Goal: Information Seeking & Learning: Learn about a topic

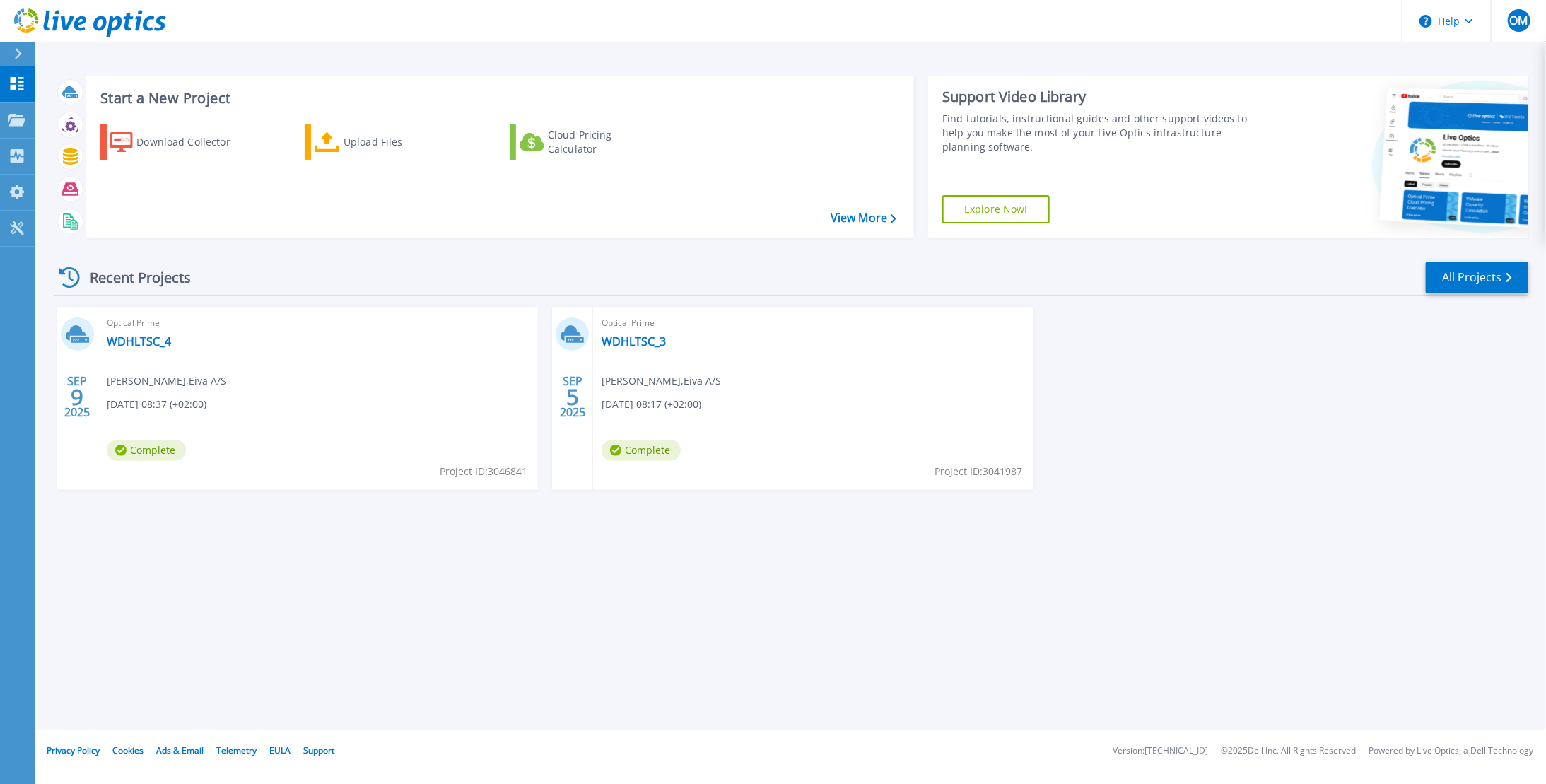
drag, startPoint x: 221, startPoint y: 350, endPoint x: 178, endPoint y: 337, distance: 44.9
click at [178, 337] on div "Optical Prime WDHLTSC_4 Oliver Monberg-Jensen , Eiva A/S 09/09/2025, 08:37 (+02…" at bounding box center [318, 398] width 440 height 183
click at [130, 366] on div "Optical Prime WDHLTSC_4 Oliver Monberg-Jensen , Eiva A/S 09/09/2025, 08:37 (+02…" at bounding box center [318, 398] width 440 height 183
click at [631, 337] on link "WDHLTSC_3" at bounding box center [634, 341] width 64 height 14
click at [1471, 267] on link "All Projects" at bounding box center [1477, 277] width 102 height 32
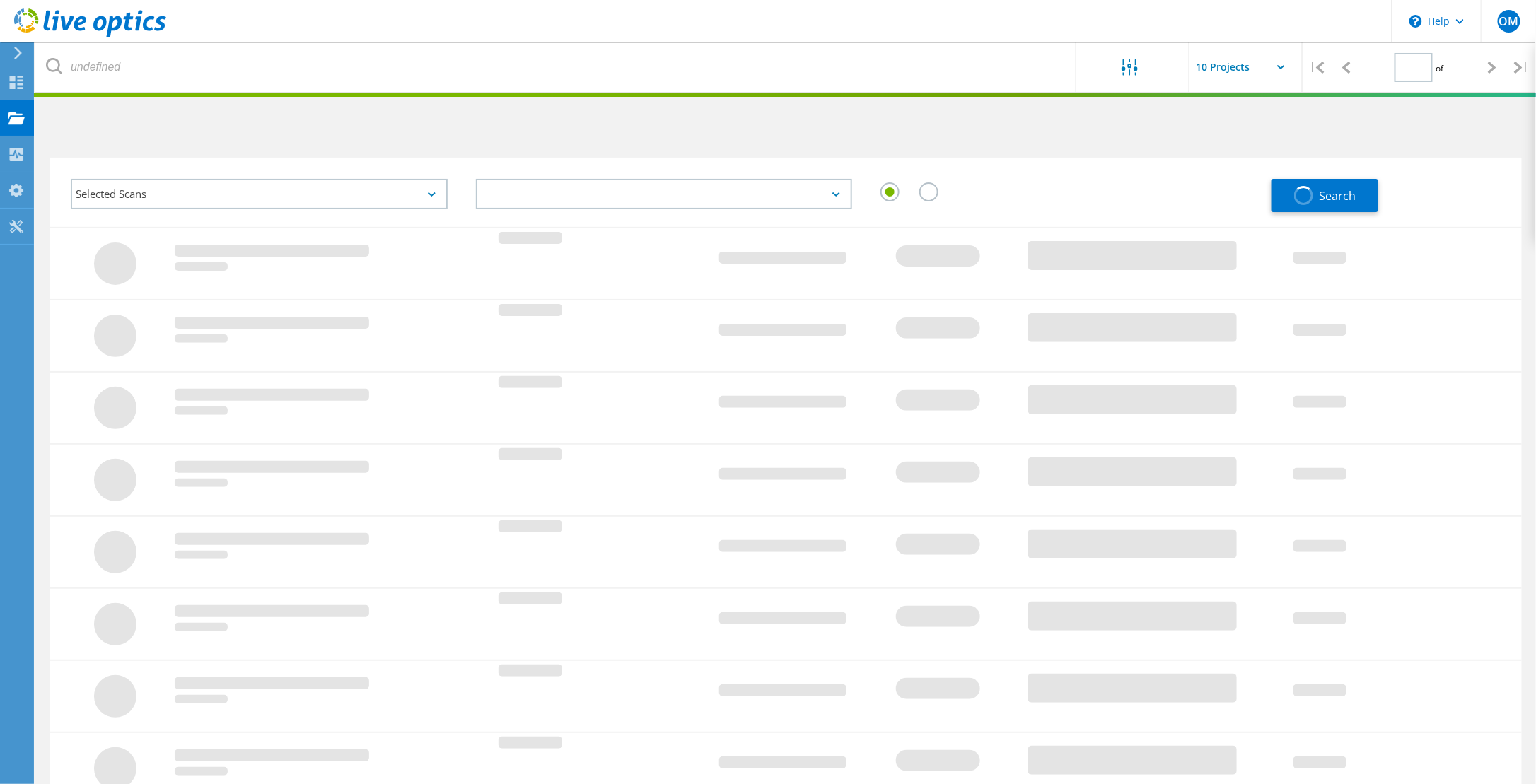
type input "1"
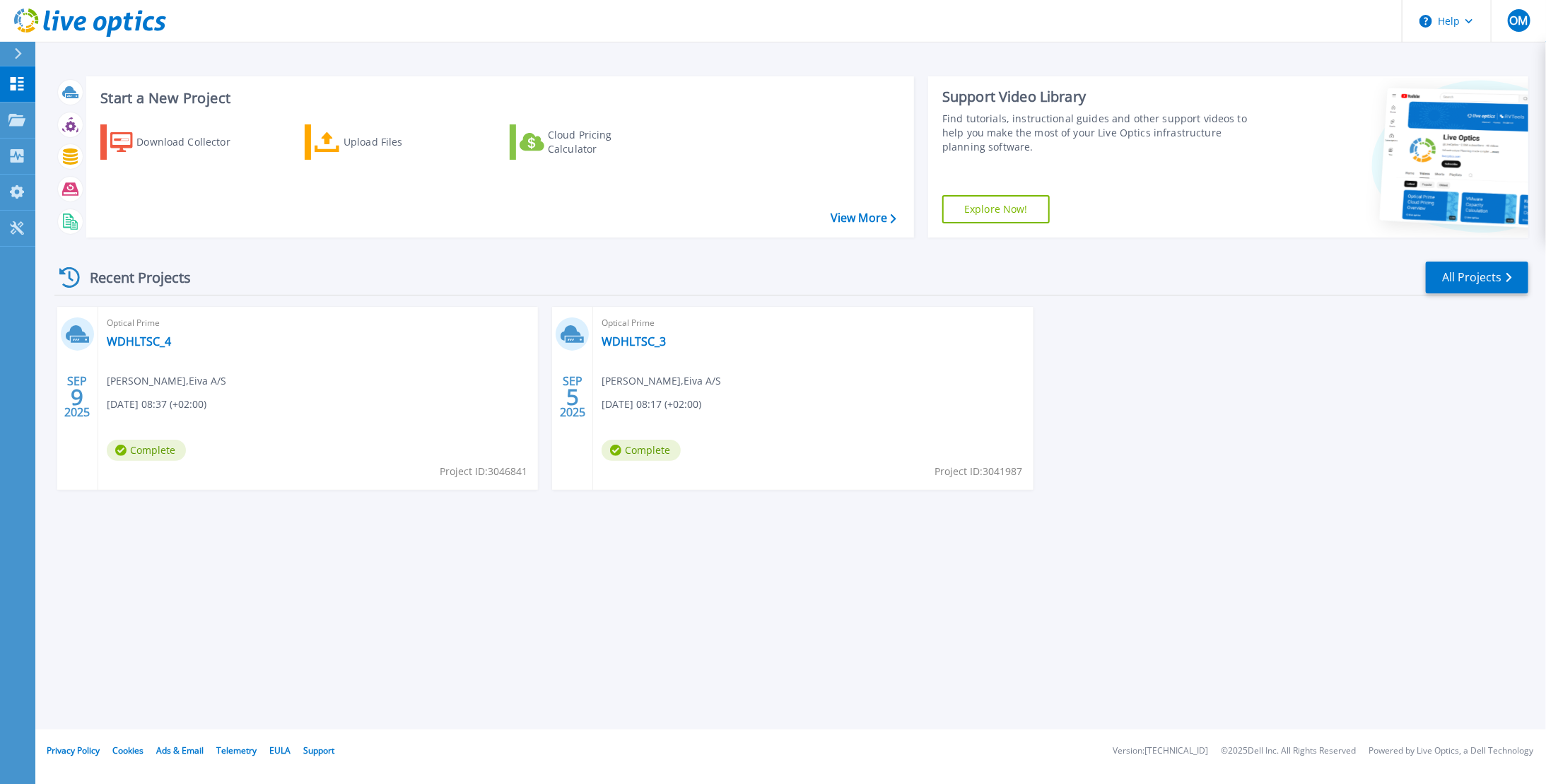
click at [625, 574] on div "Start a New Project Download Collector Upload Files Cloud Pricing Calculator Vi…" at bounding box center [791, 364] width 1511 height 729
click at [639, 341] on link "WDHLTSC_3" at bounding box center [634, 341] width 64 height 14
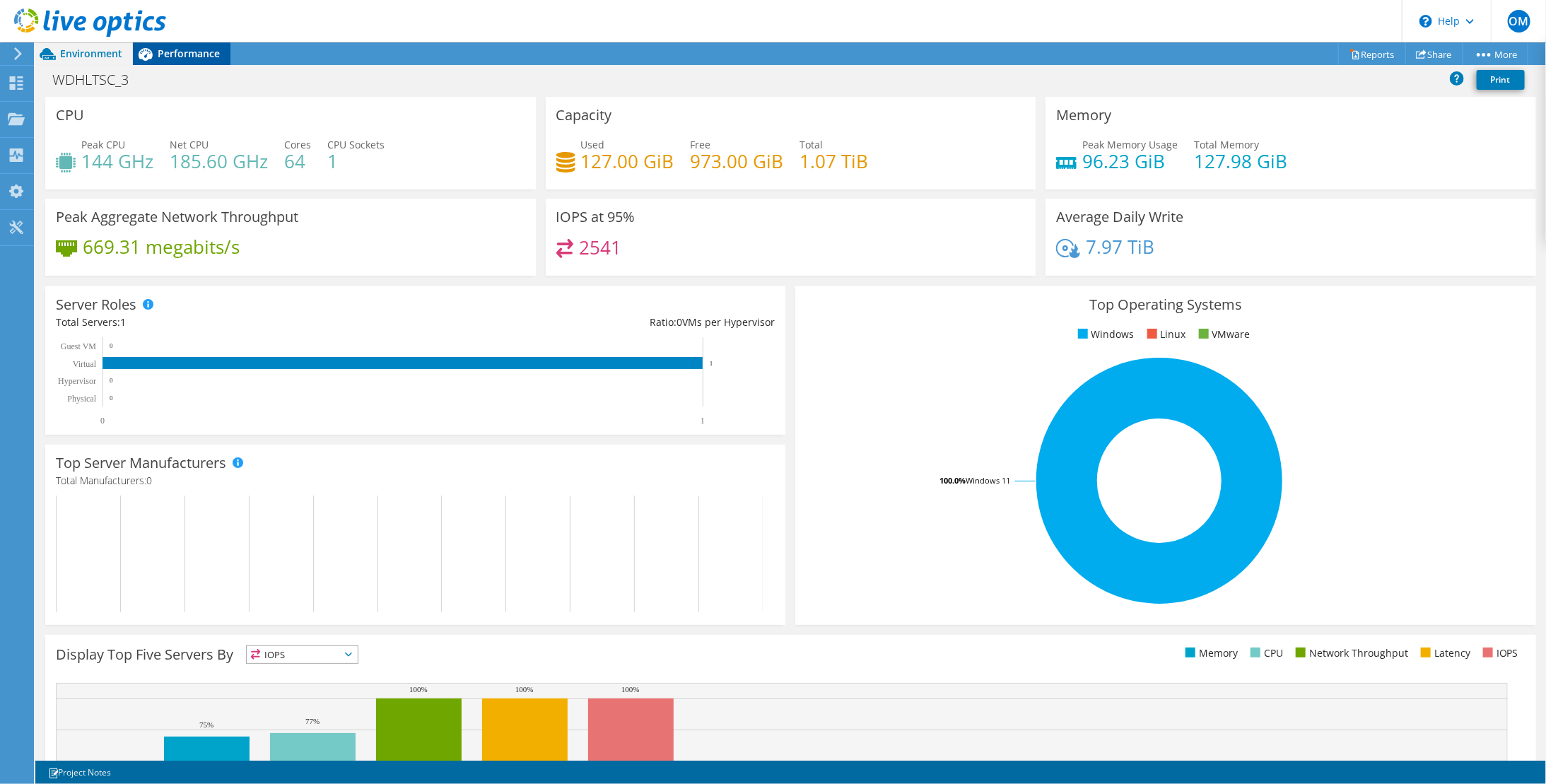
click at [176, 56] on span "Performance" at bounding box center [189, 53] width 62 height 13
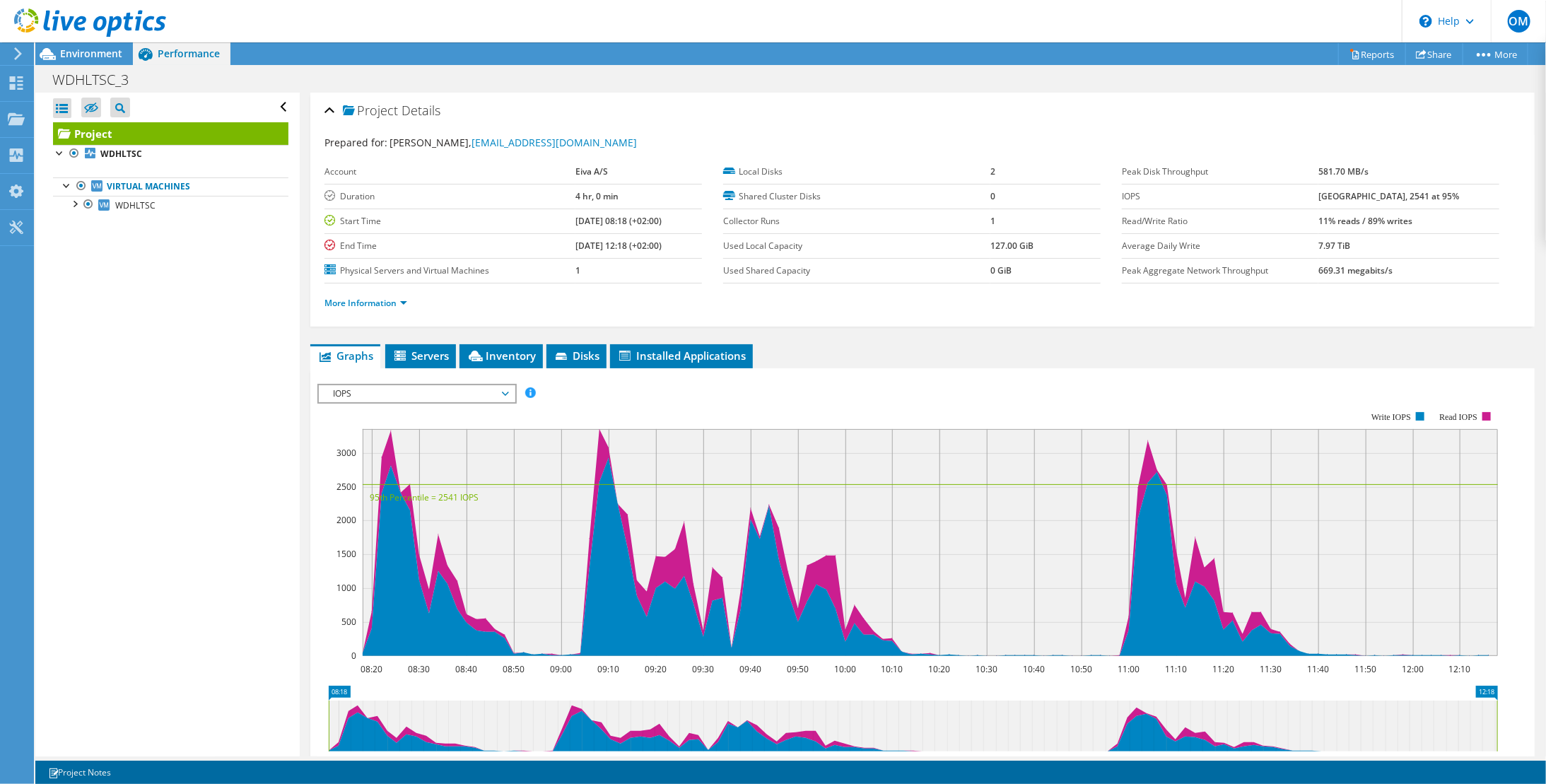
click at [401, 386] on span "IOPS" at bounding box center [416, 393] width 181 height 17
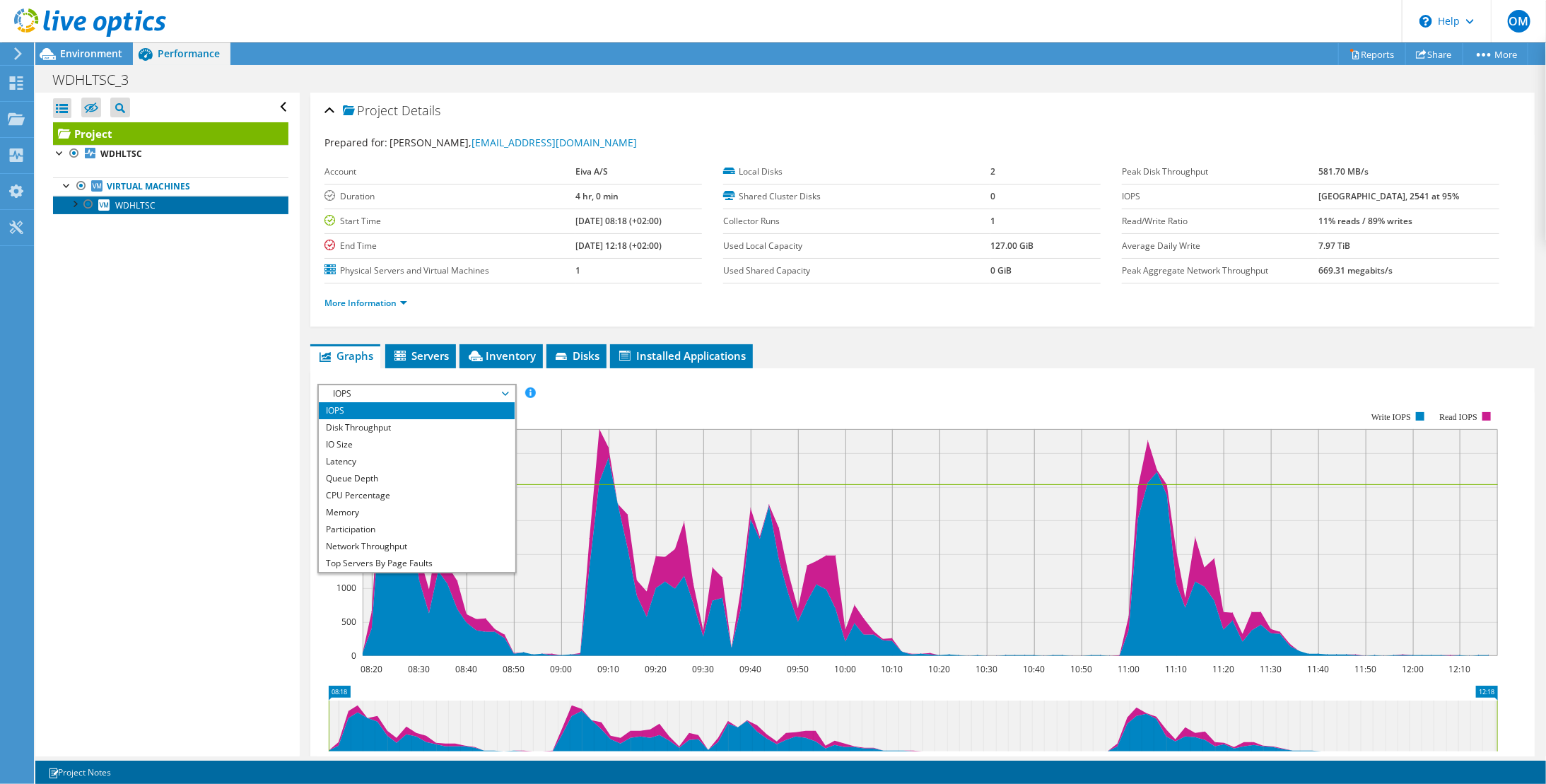
click at [141, 202] on span "WDHLTSC" at bounding box center [135, 205] width 40 height 12
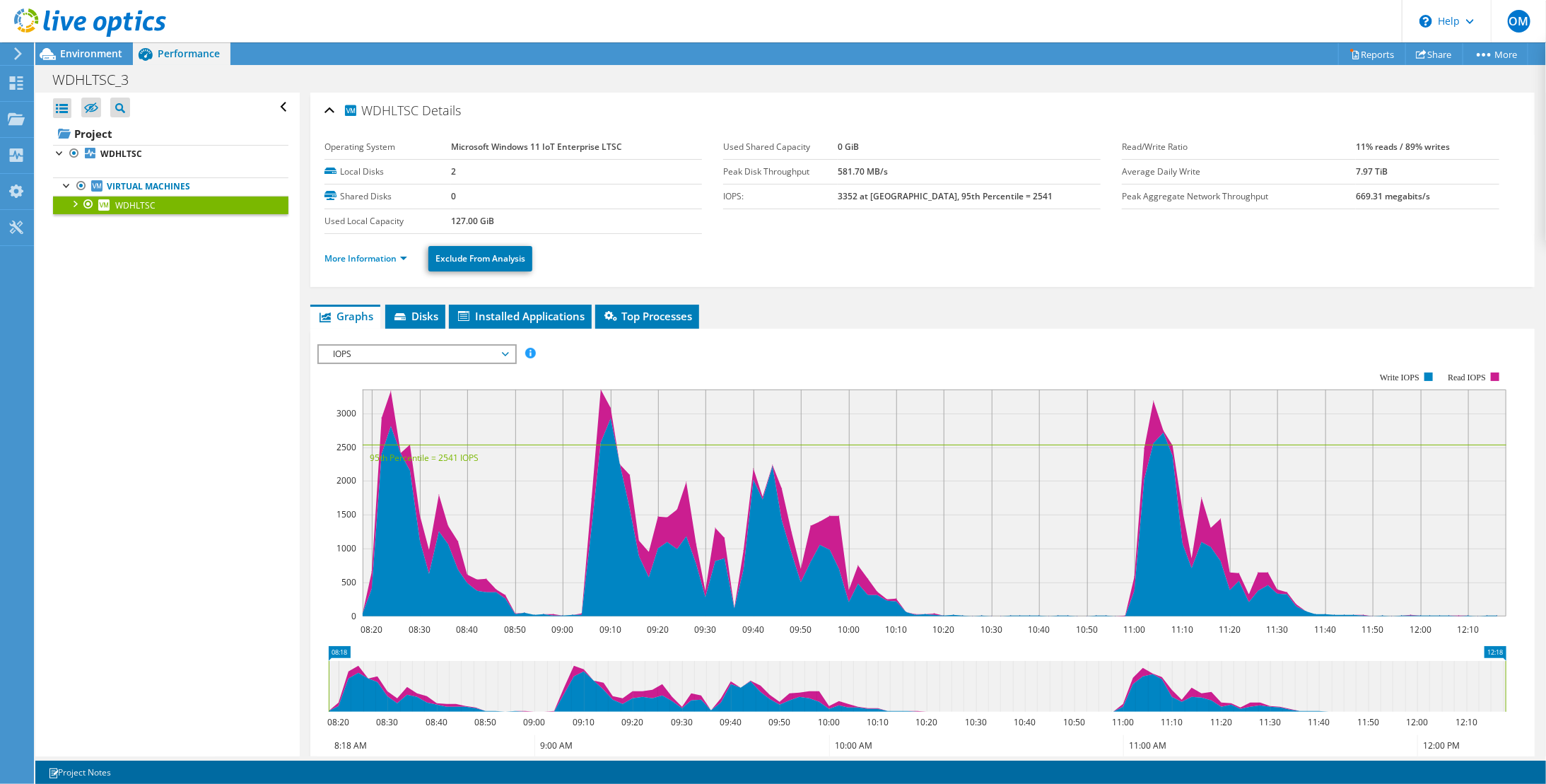
click at [444, 348] on span "IOPS" at bounding box center [416, 354] width 181 height 17
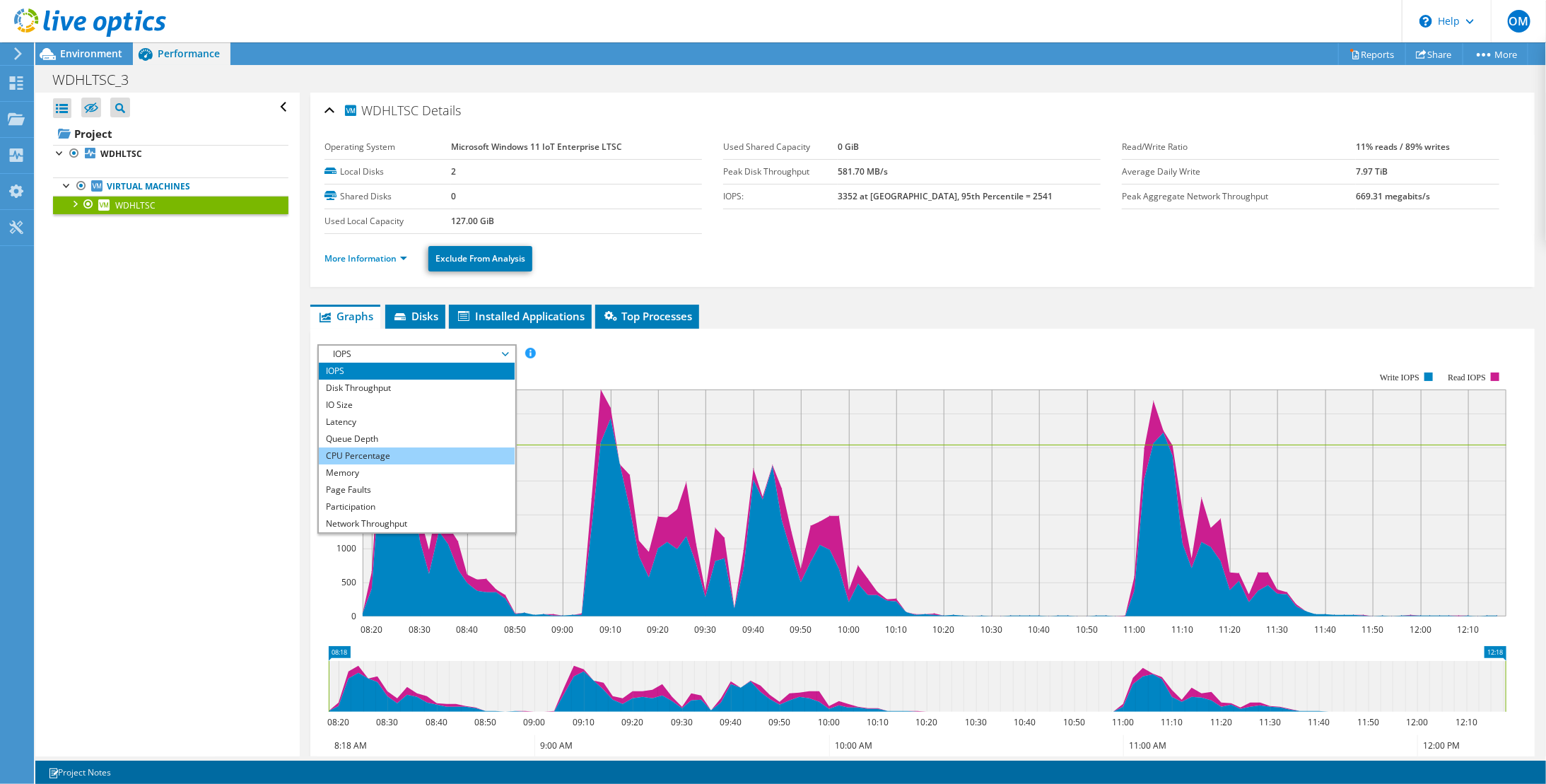
click at [389, 447] on li "CPU Percentage" at bounding box center [417, 455] width 196 height 17
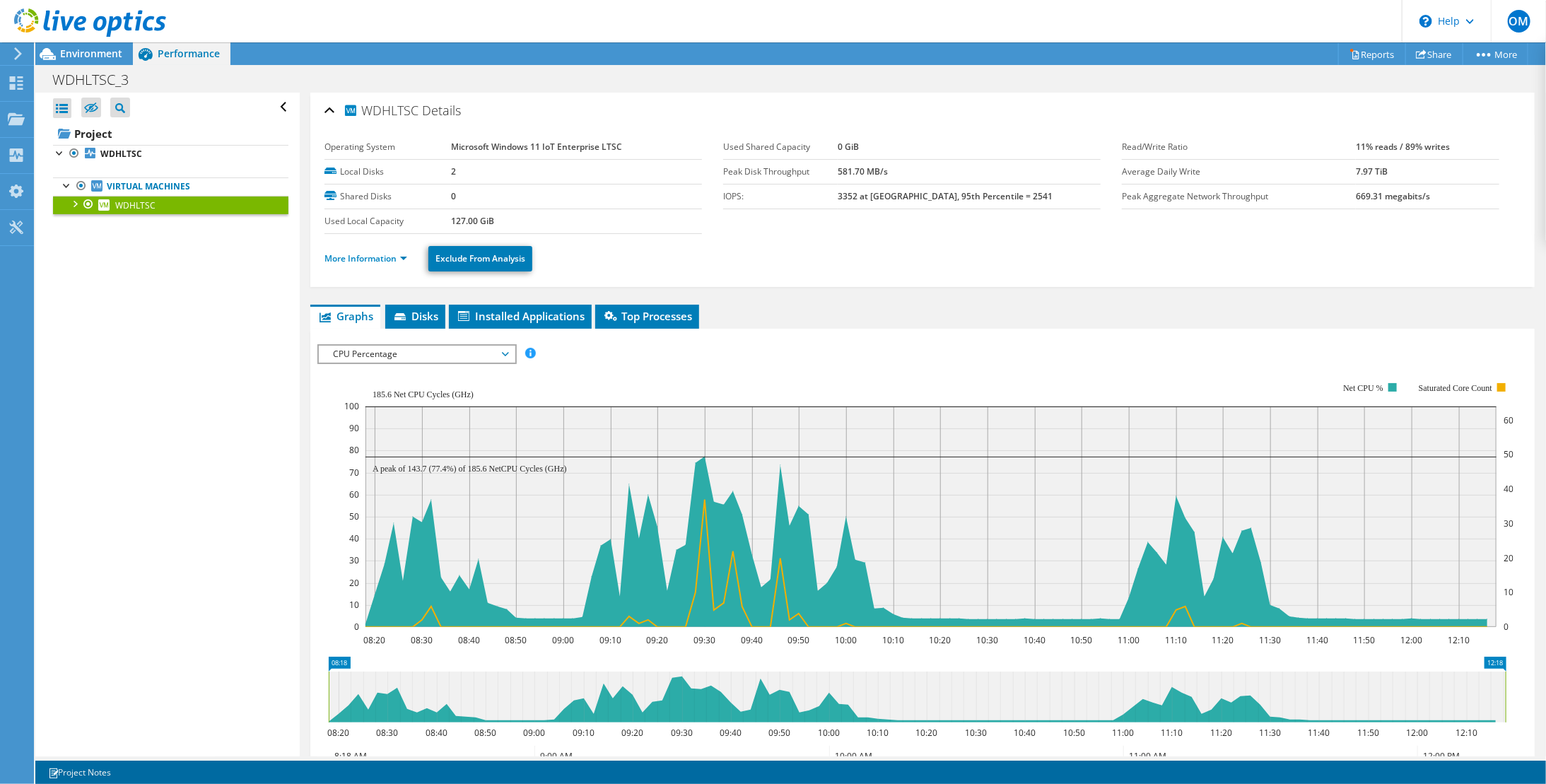
scroll to position [94, 0]
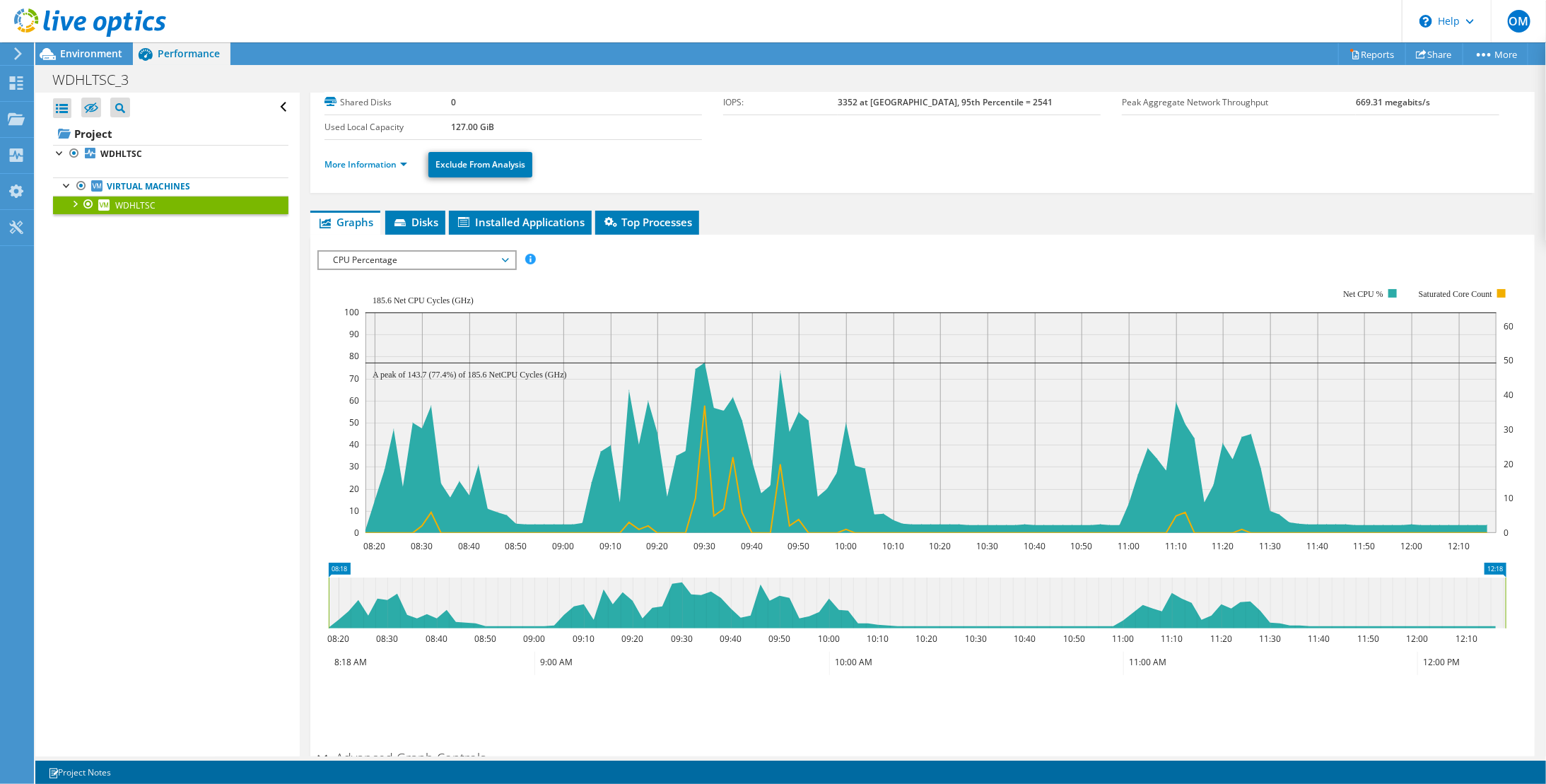
click at [460, 253] on span "CPU Percentage" at bounding box center [416, 260] width 181 height 17
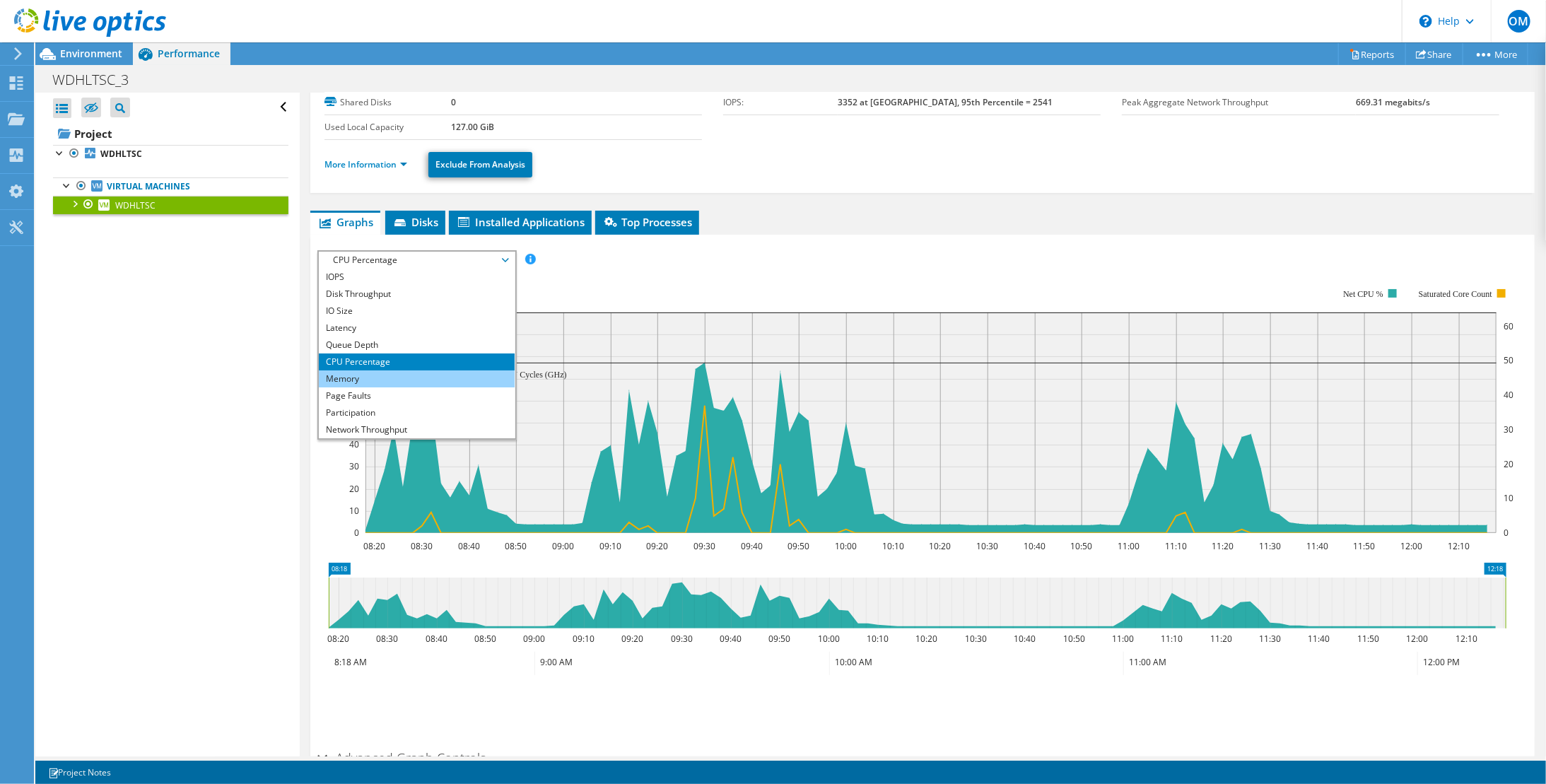
click at [393, 372] on li "Memory" at bounding box center [417, 378] width 196 height 17
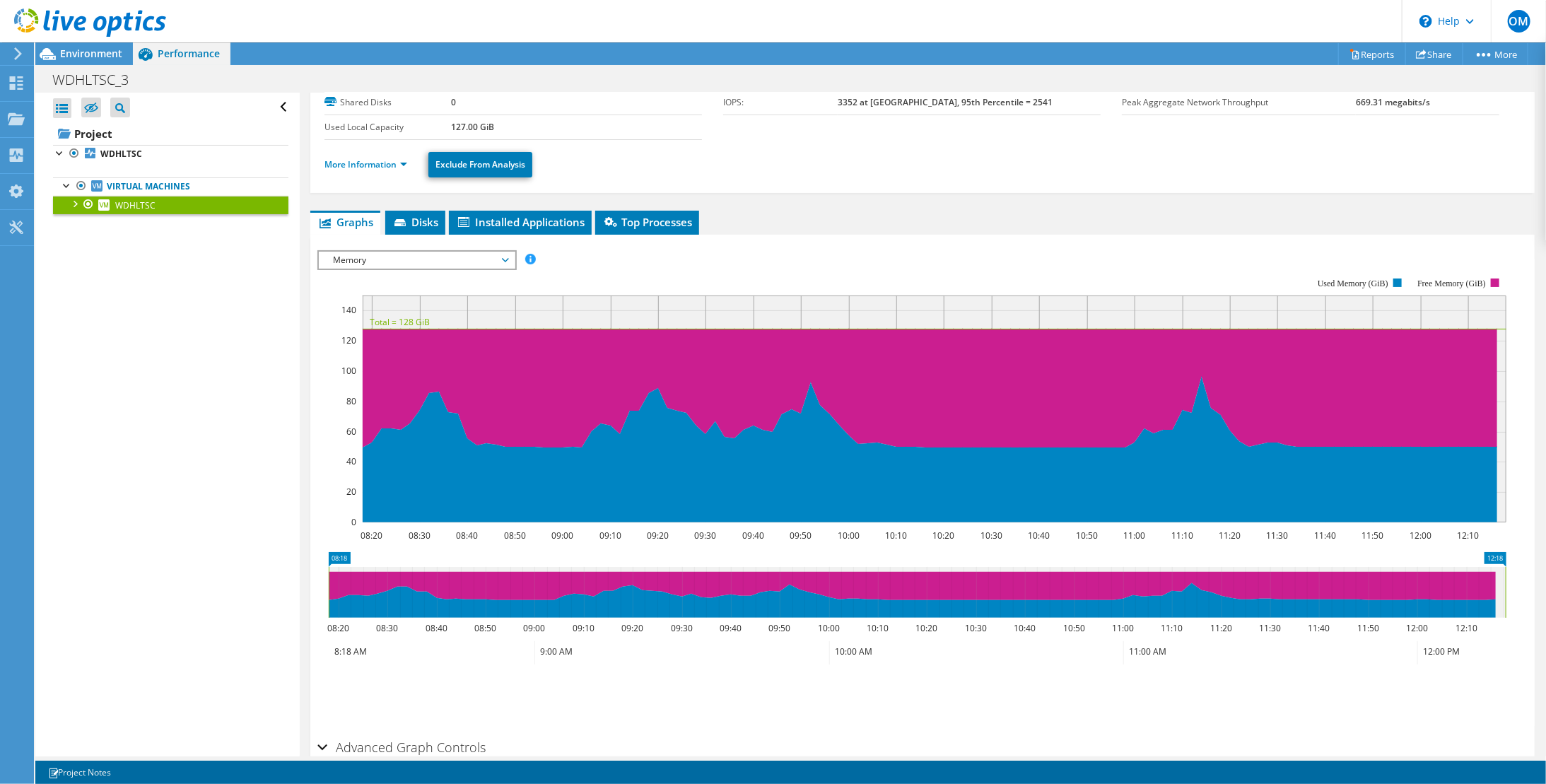
click at [420, 256] on span "Memory" at bounding box center [416, 260] width 181 height 17
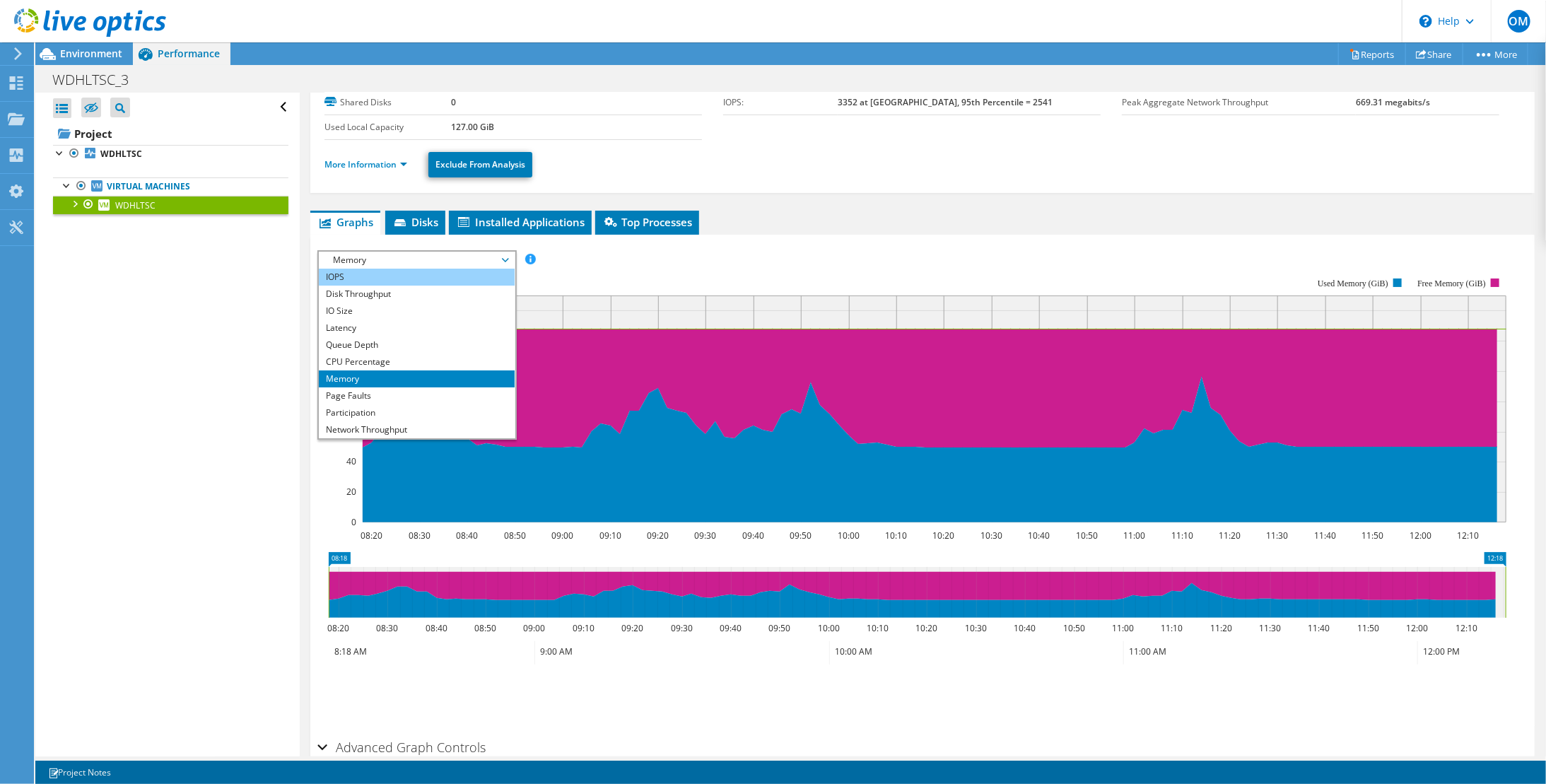
scroll to position [0, 0]
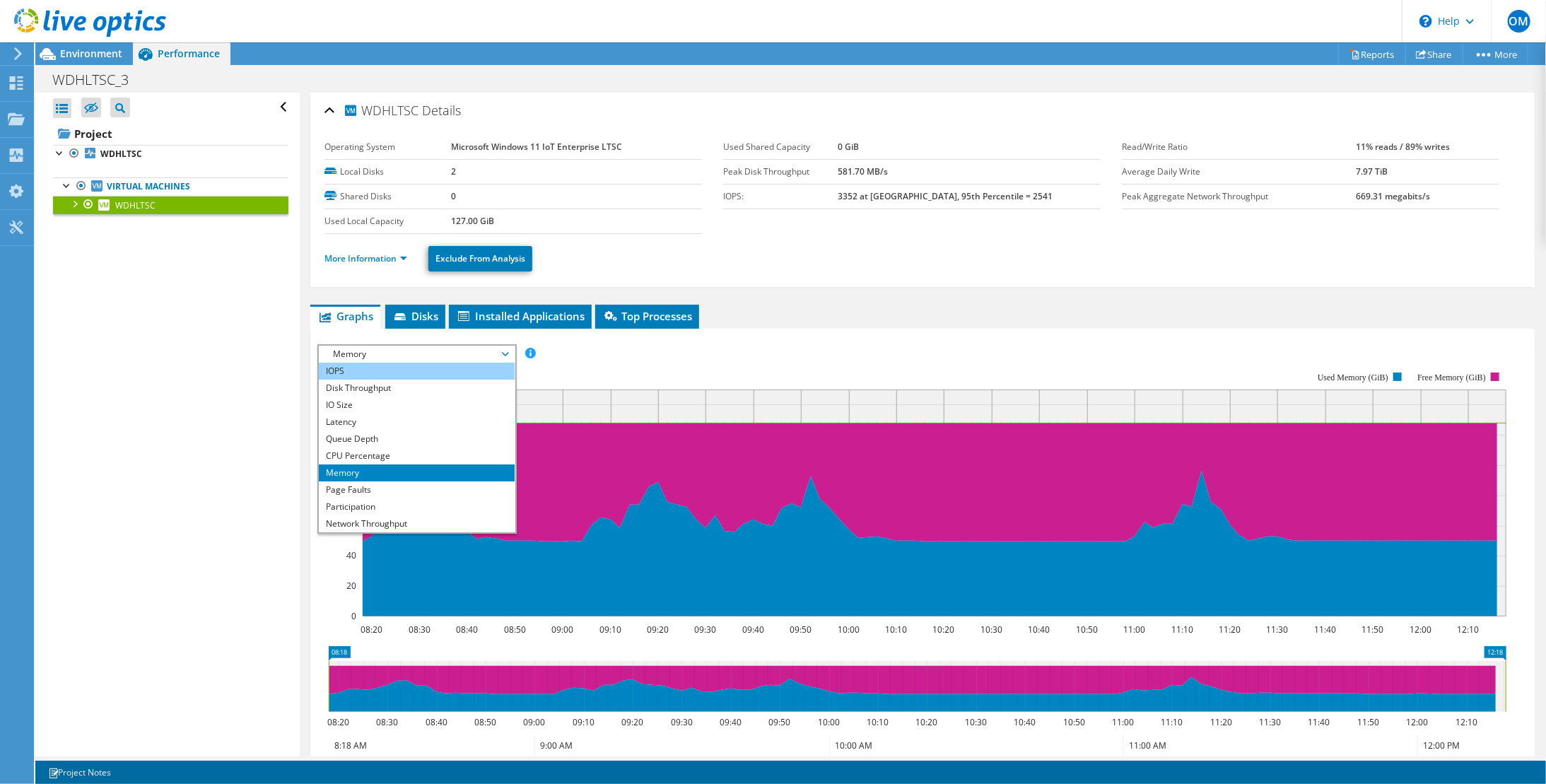
click at [360, 367] on li "IOPS" at bounding box center [417, 371] width 196 height 17
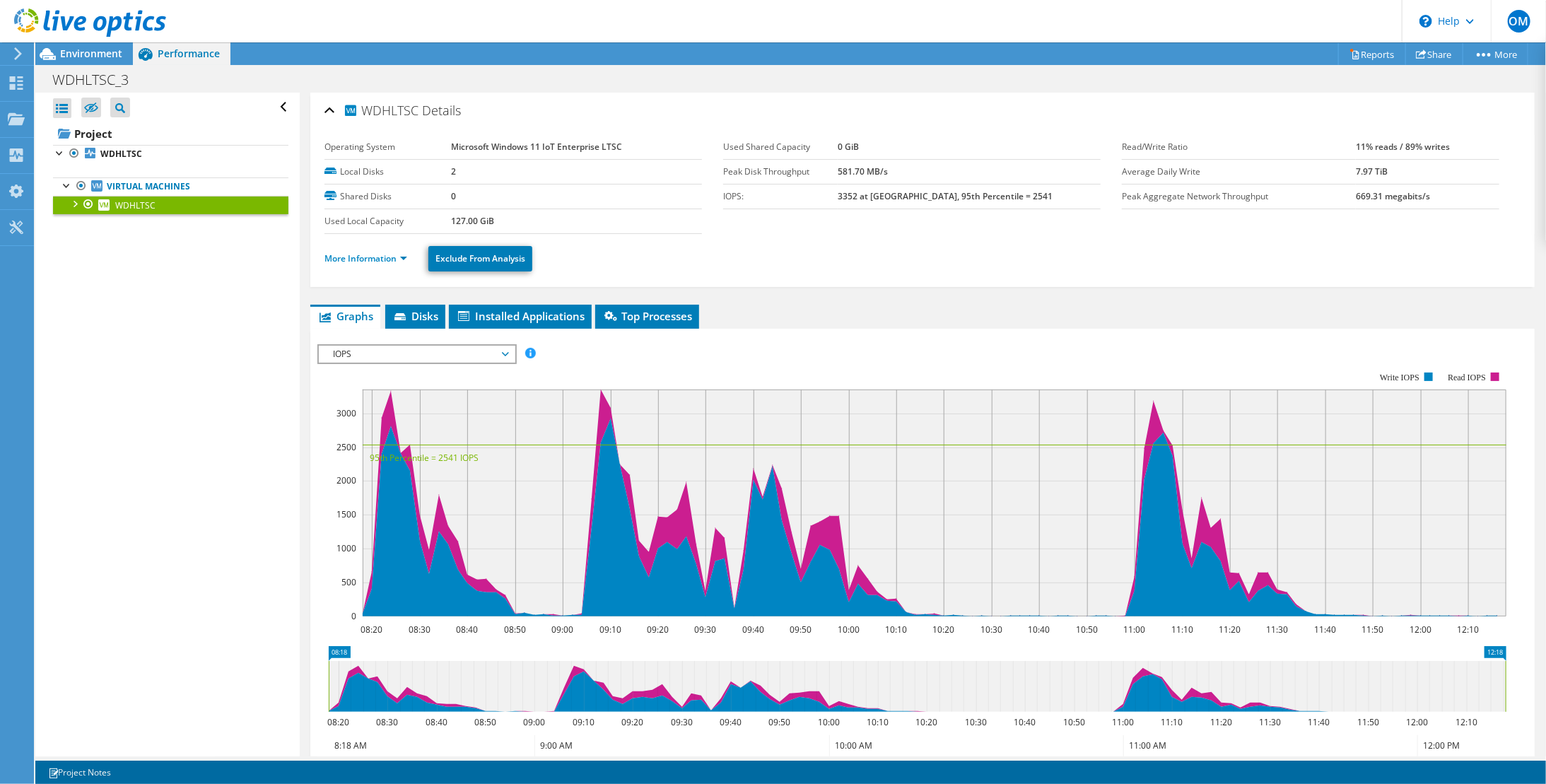
click at [567, 347] on div "IOPS Disk Throughput IO Size Latency Queue Depth CPU Percentage Memory Page Fau…" at bounding box center [923, 354] width 1211 height 19
click at [418, 315] on span "Disks" at bounding box center [415, 315] width 46 height 14
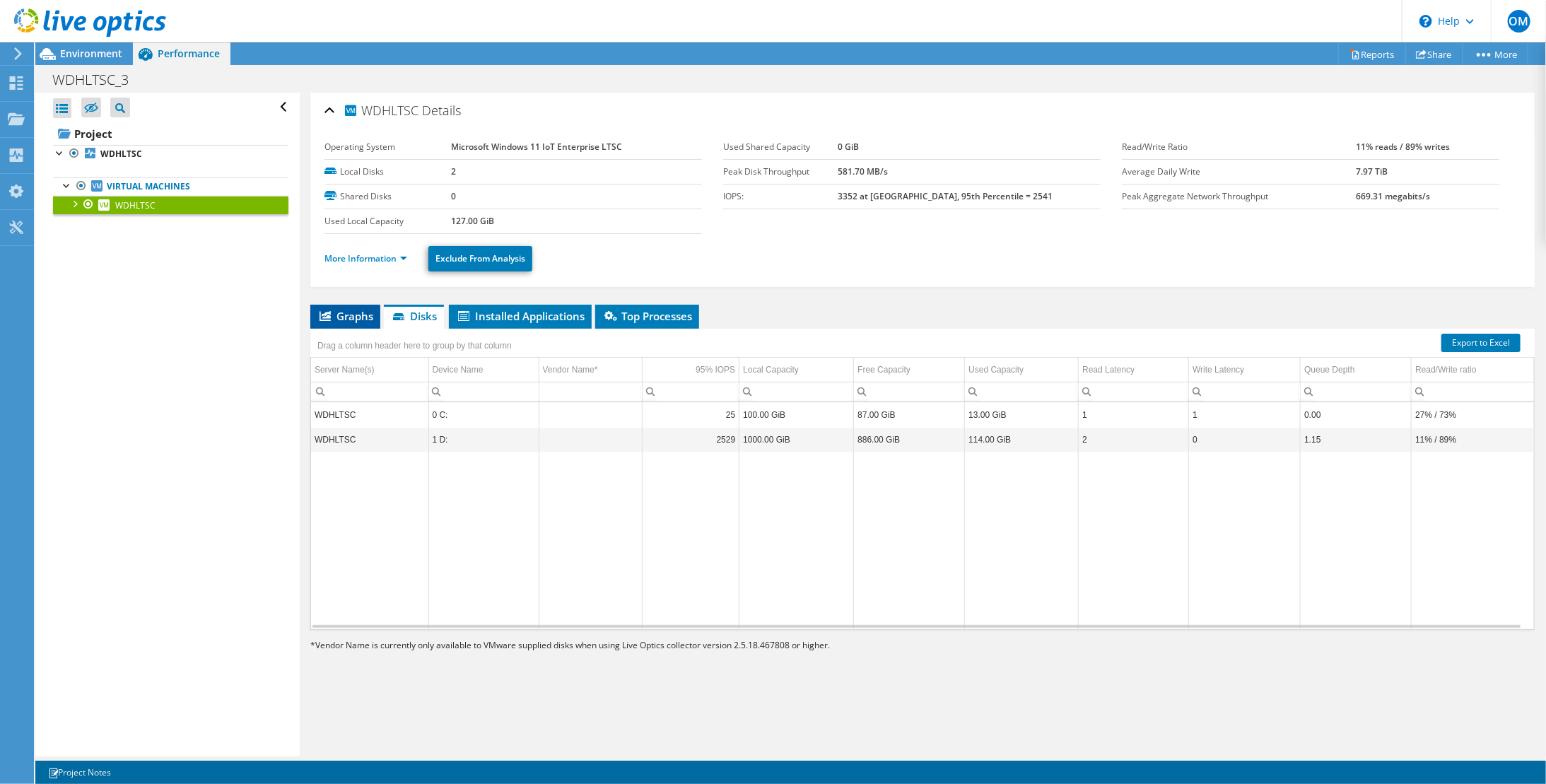
click at [323, 316] on icon at bounding box center [325, 315] width 11 height 10
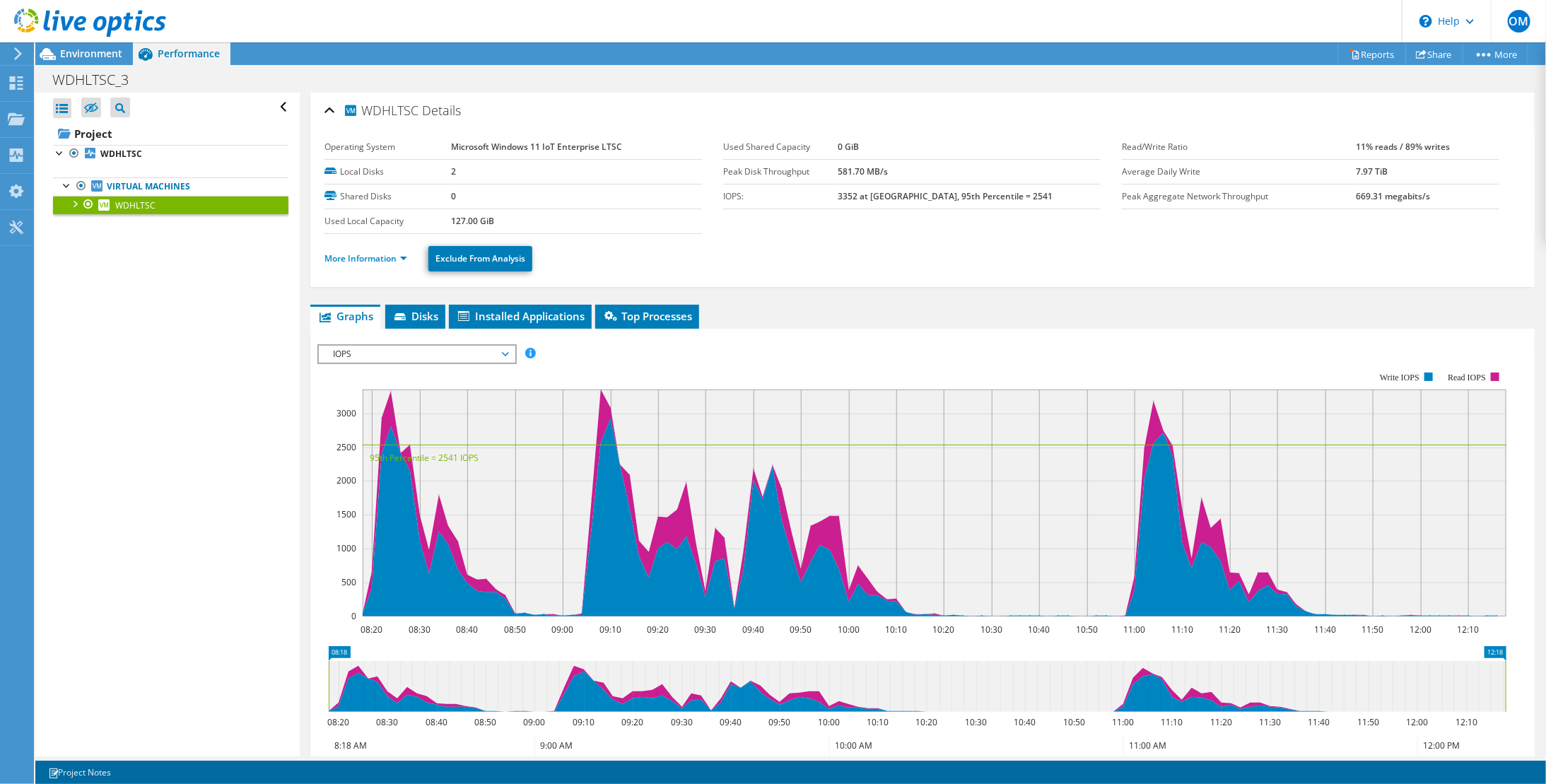
click at [374, 353] on span "IOPS" at bounding box center [416, 354] width 181 height 17
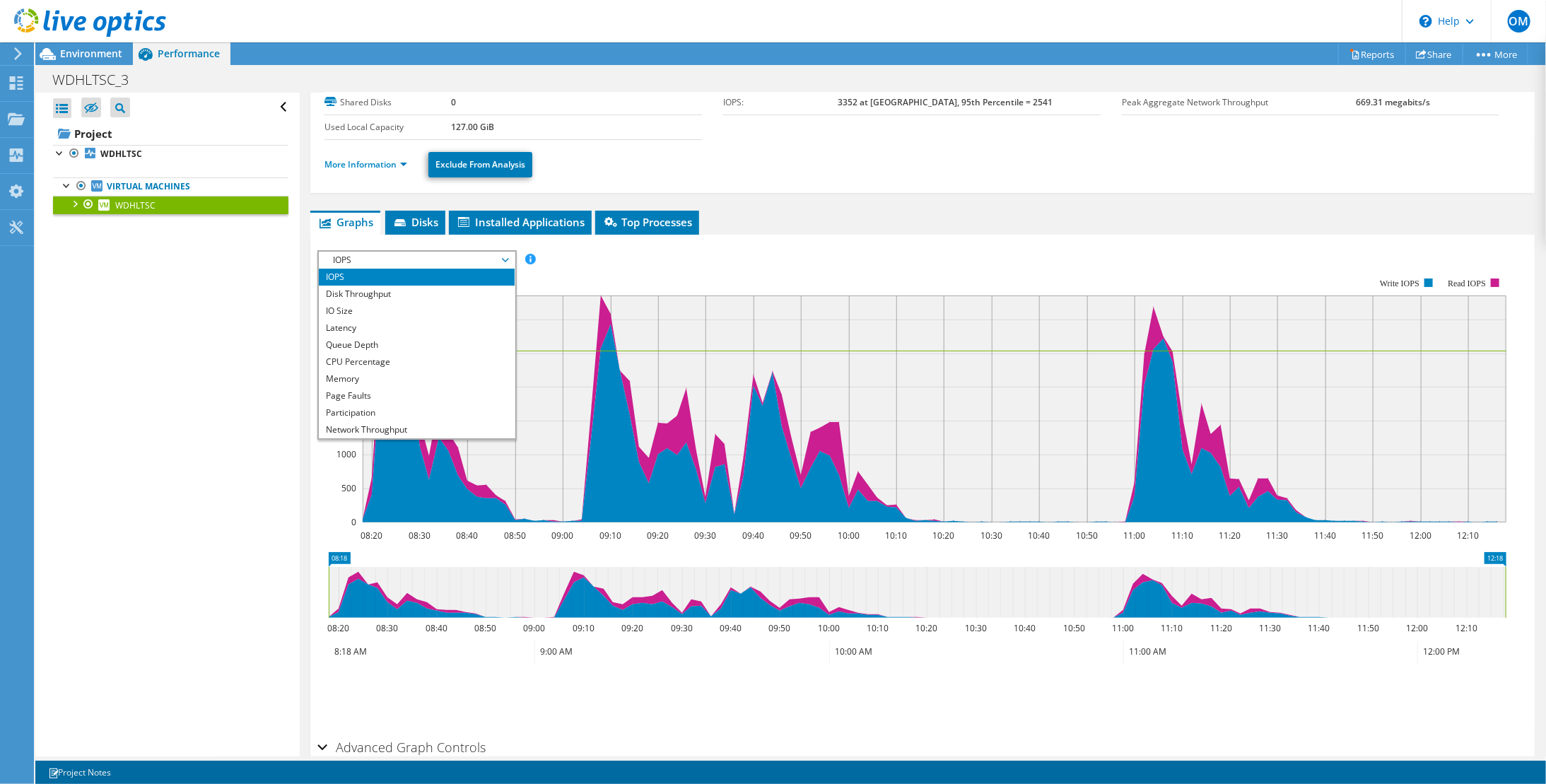
click at [181, 438] on div "Open All Close All Hide Excluded Nodes Project Tree Filter" at bounding box center [167, 424] width 264 height 664
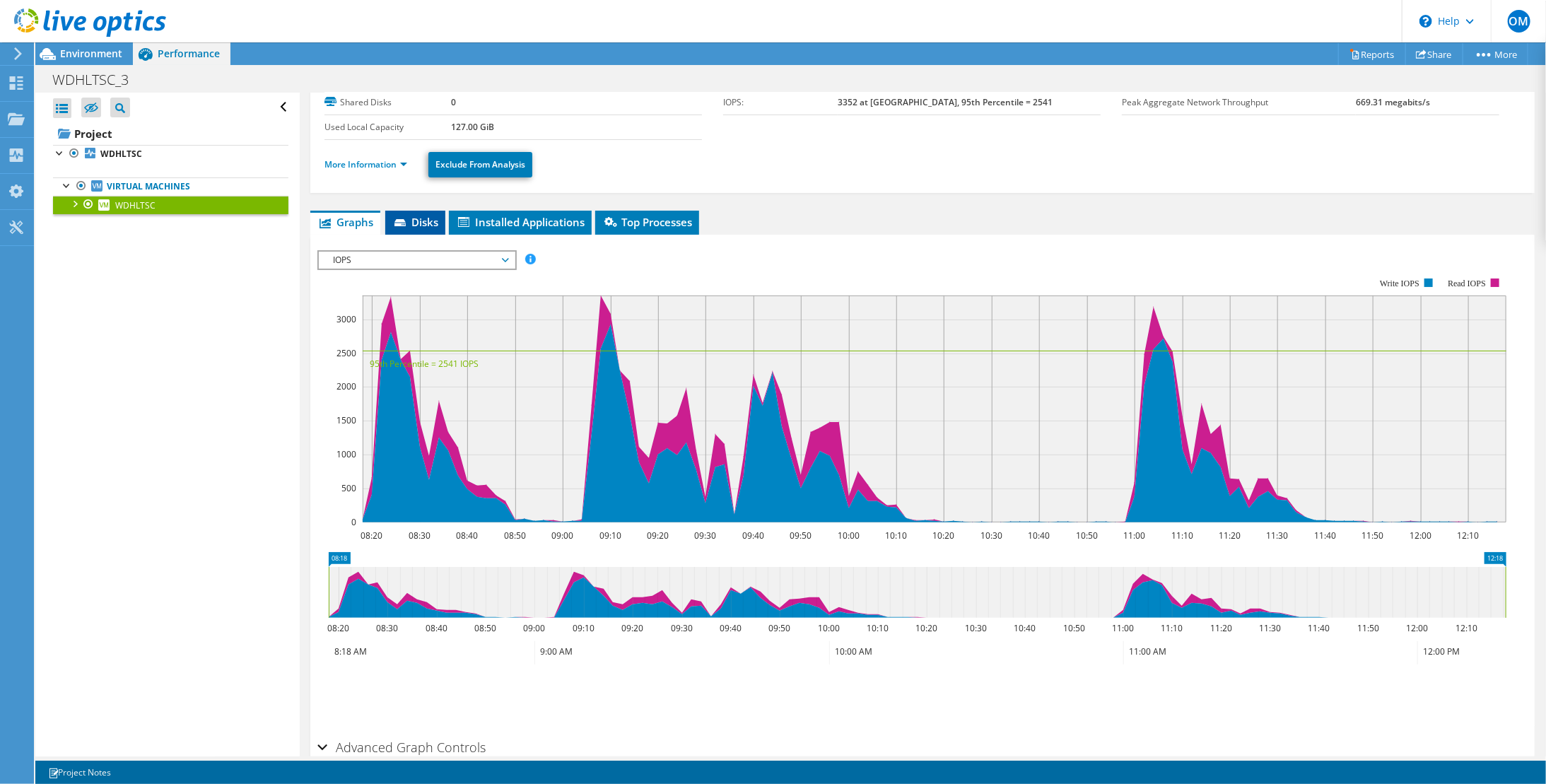
click at [408, 215] on span "Disks" at bounding box center [415, 221] width 46 height 14
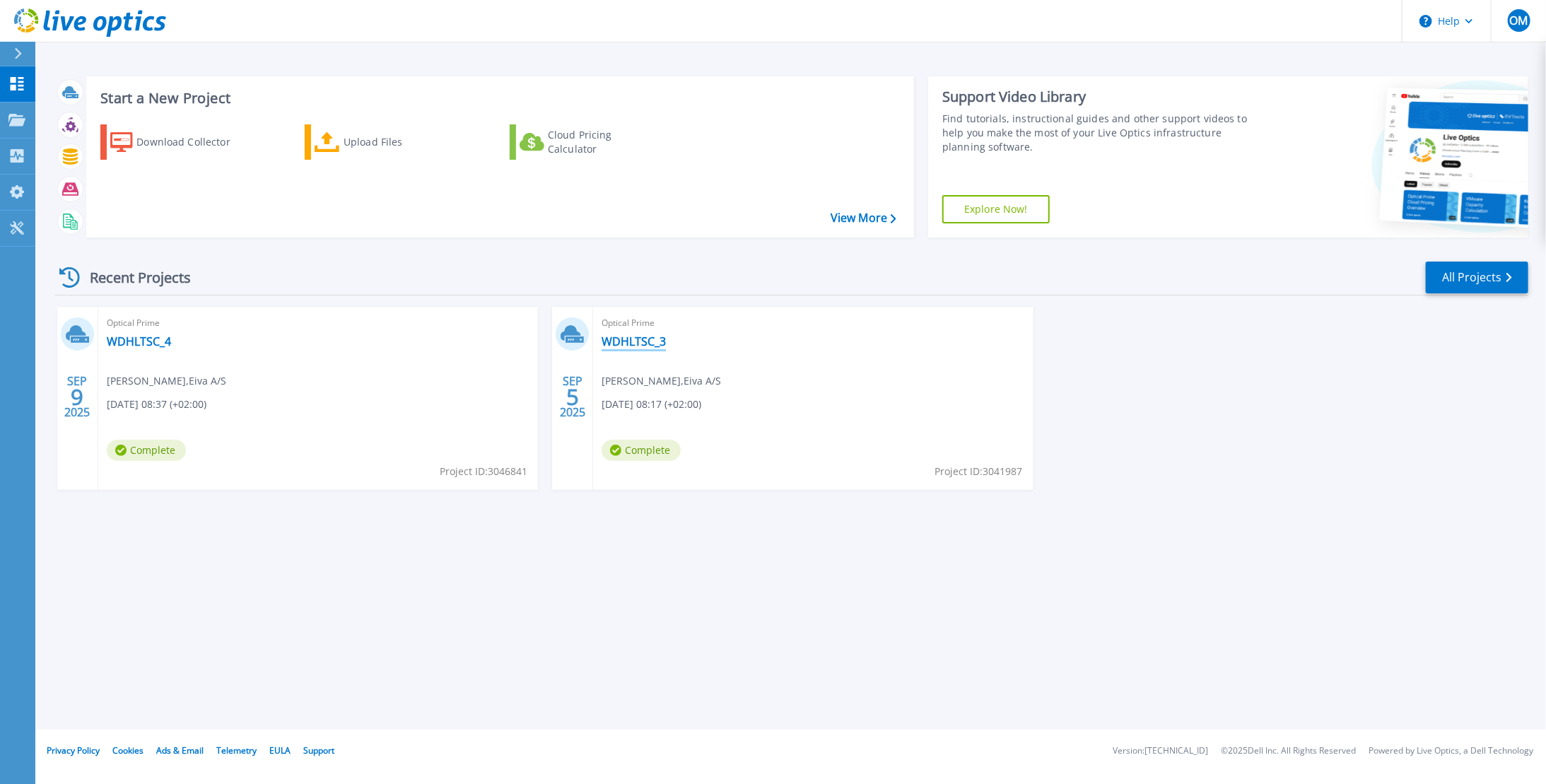
click at [616, 341] on link "WDHLTSC_3" at bounding box center [634, 341] width 64 height 14
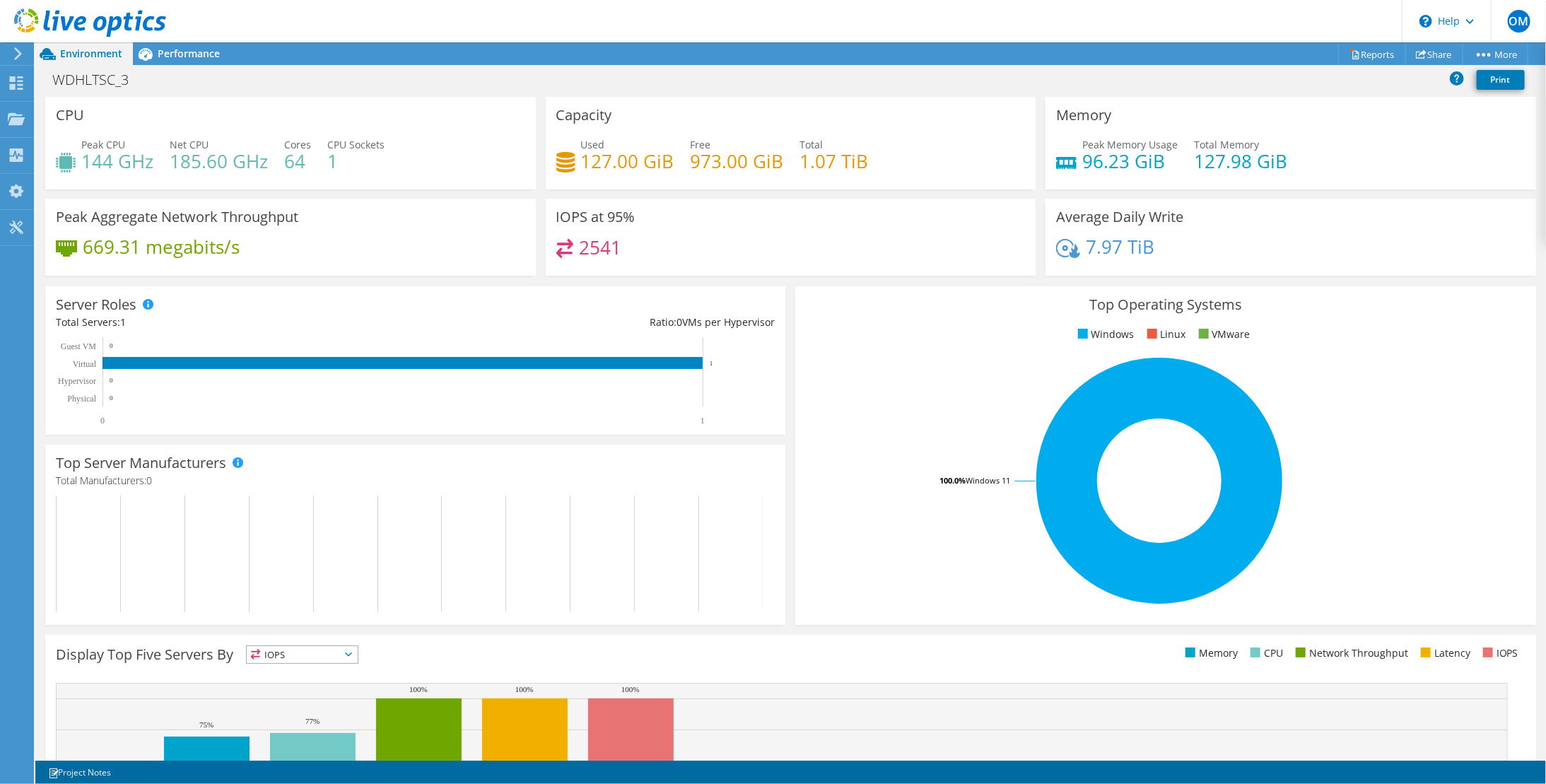
click at [165, 47] on div at bounding box center [83, 24] width 166 height 47
click at [167, 56] on span "Performance" at bounding box center [189, 53] width 62 height 13
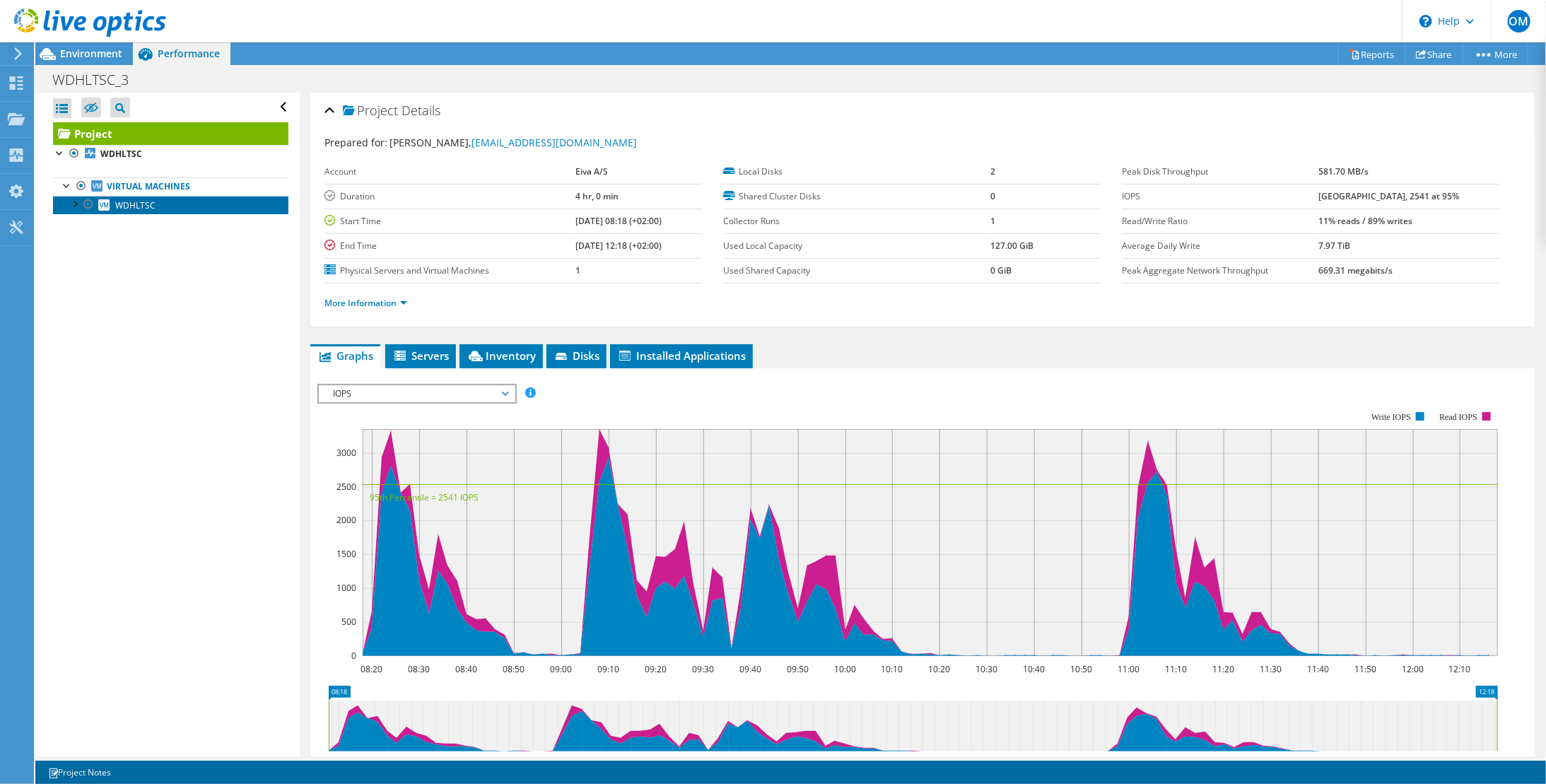
click at [120, 207] on span "WDHLTSC" at bounding box center [135, 205] width 40 height 12
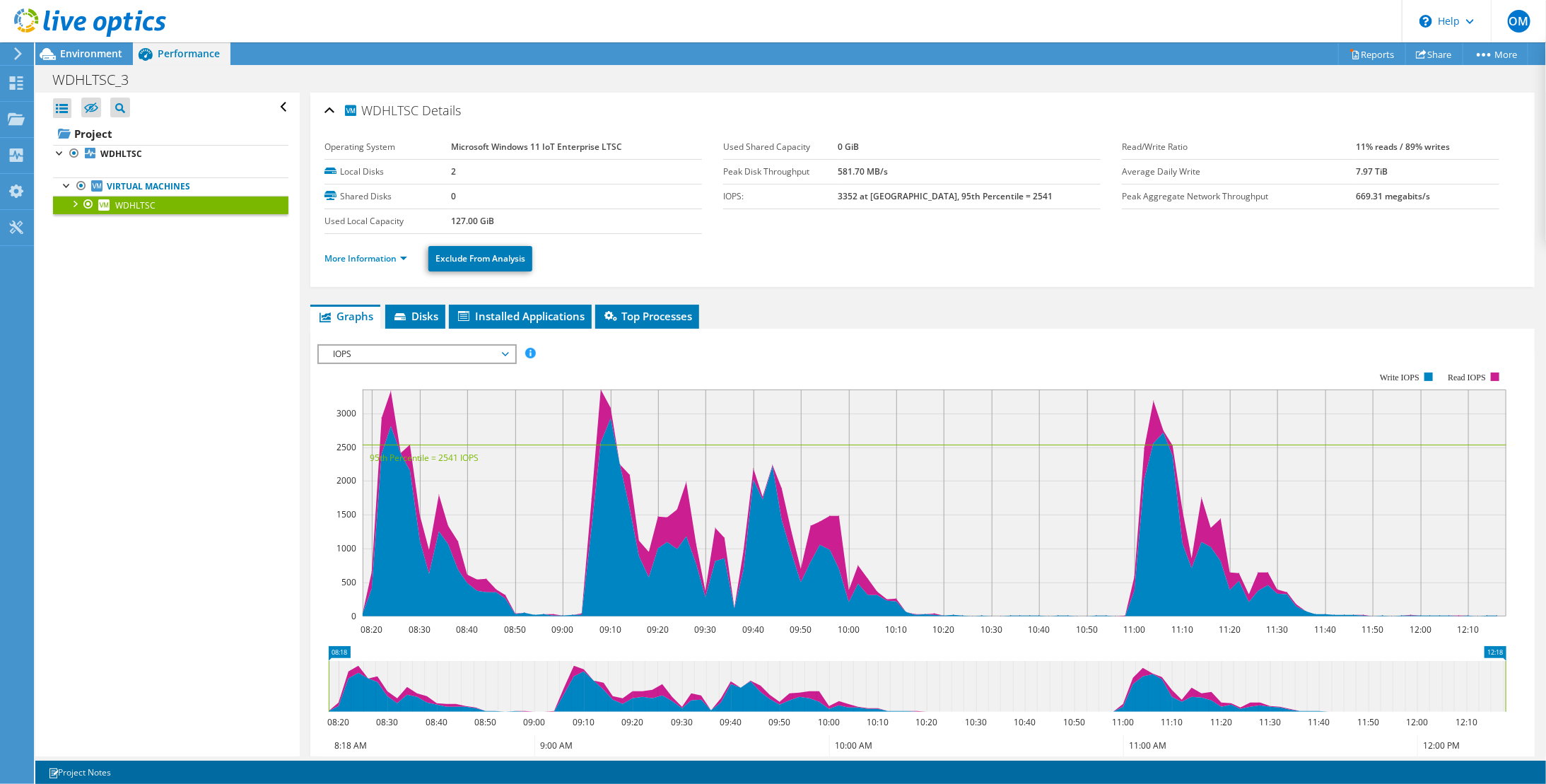
click at [422, 346] on span "IOPS" at bounding box center [416, 354] width 181 height 17
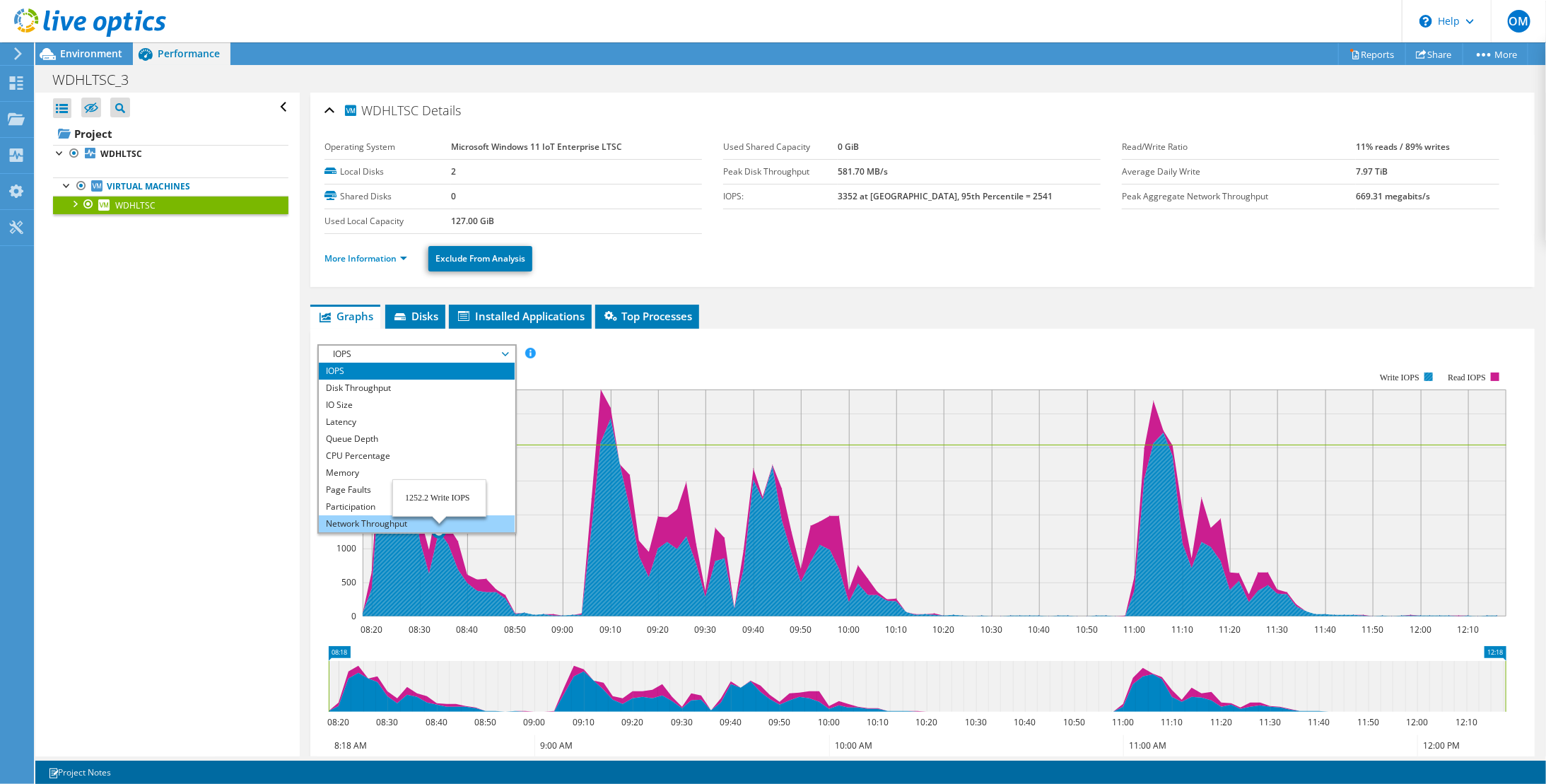
click at [426, 518] on li "Network Throughput" at bounding box center [417, 523] width 196 height 17
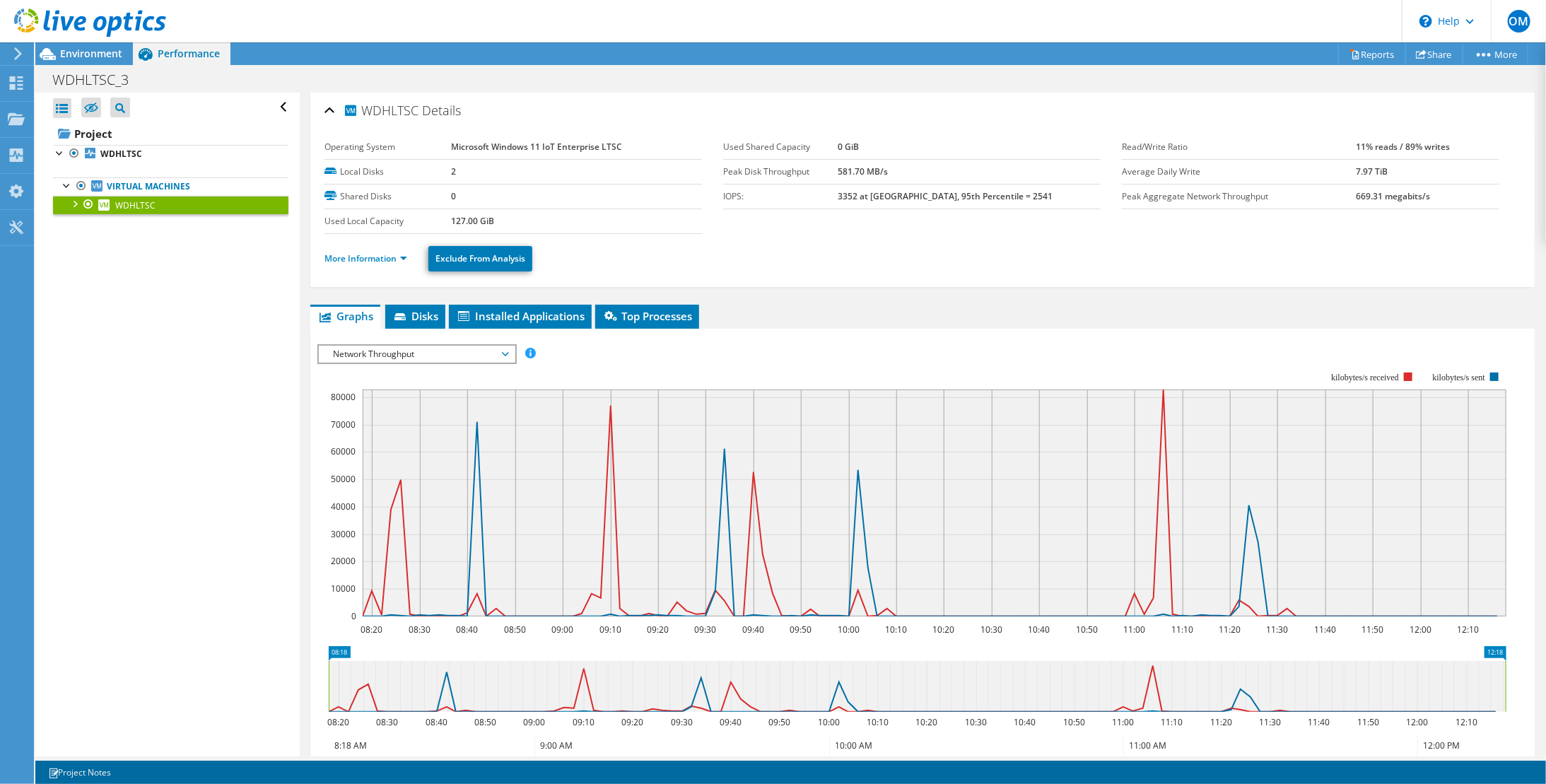
click at [408, 349] on span "Network Throughput" at bounding box center [416, 354] width 181 height 17
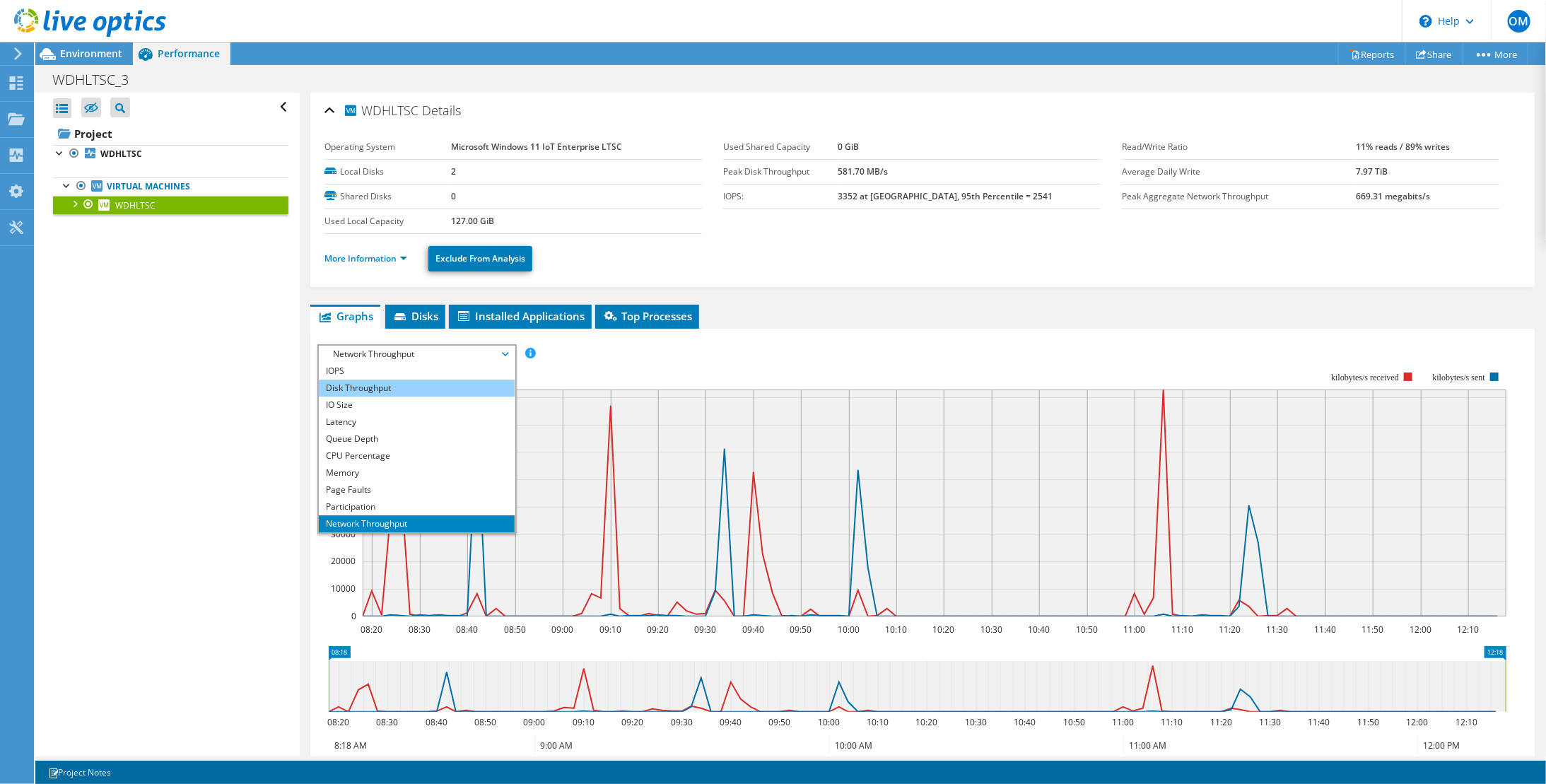
click at [387, 387] on li "Disk Throughput" at bounding box center [417, 388] width 196 height 17
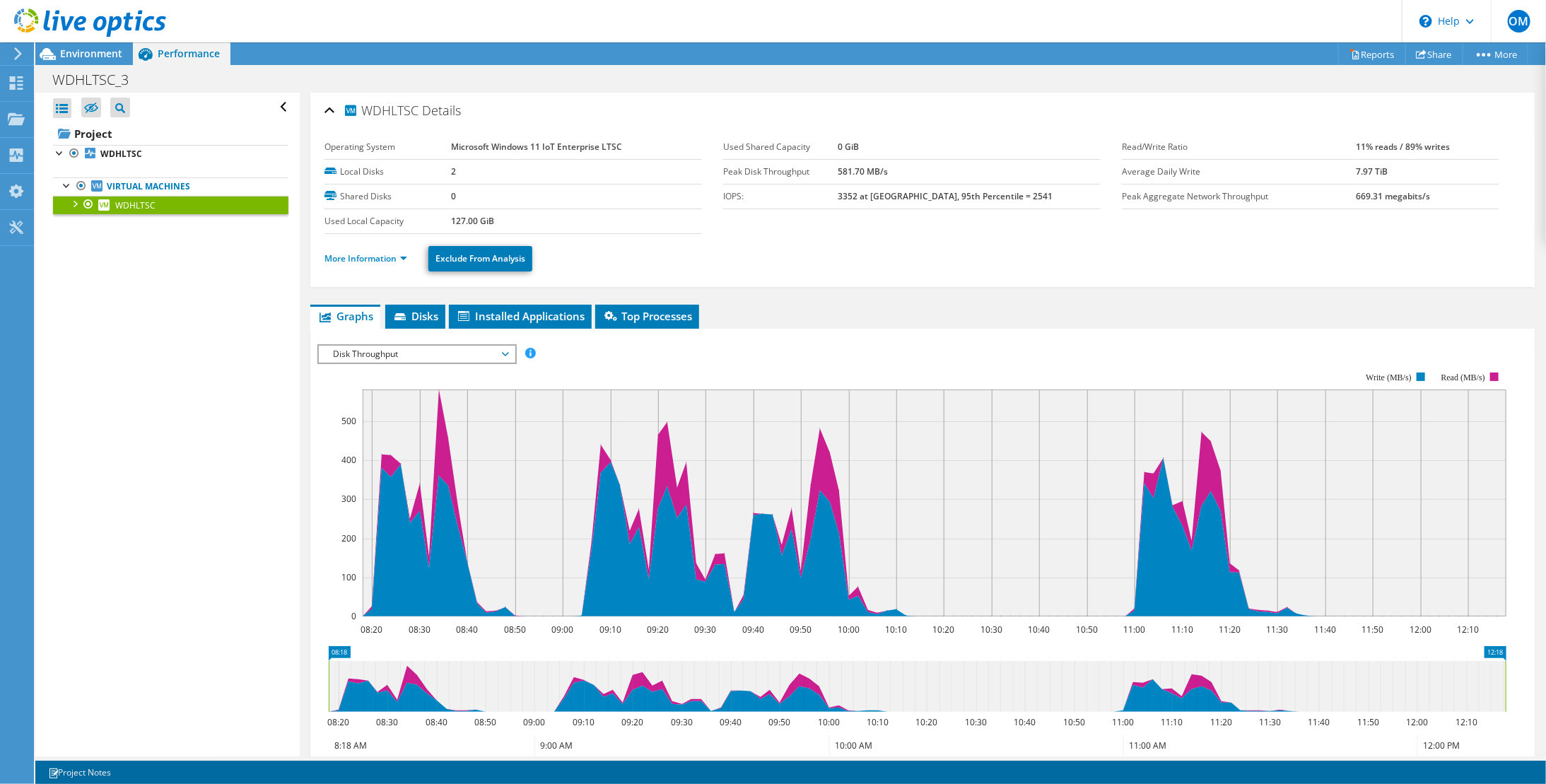
click at [396, 356] on span "Disk Throughput" at bounding box center [416, 354] width 181 height 17
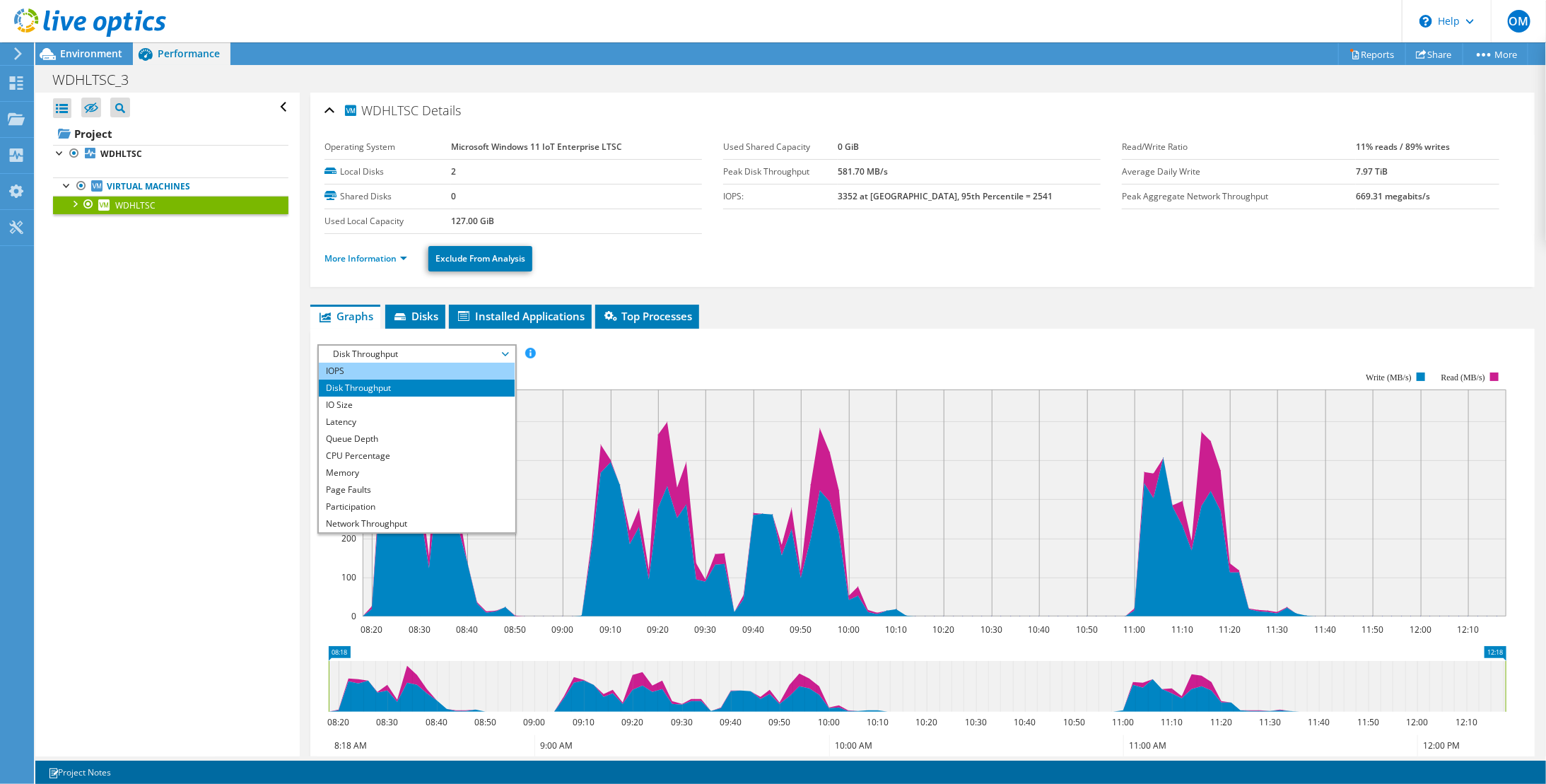
click at [392, 369] on li "IOPS" at bounding box center [417, 371] width 196 height 17
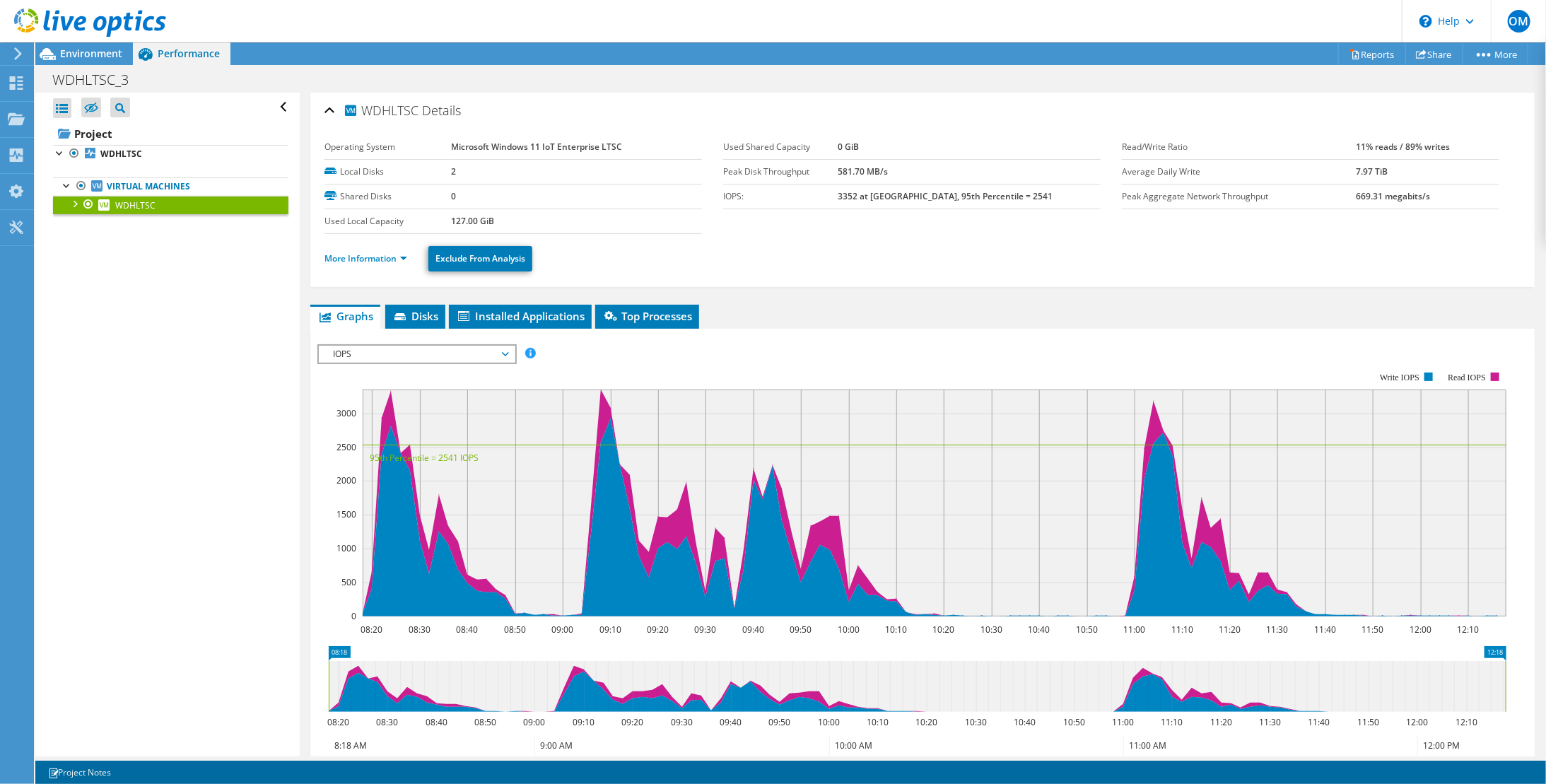
click at [649, 344] on div "IOPS Disk Throughput IO Size Latency Queue Depth CPU Percentage Memory Page Fau…" at bounding box center [923, 354] width 1211 height 19
click at [493, 348] on span "IOPS" at bounding box center [416, 354] width 181 height 17
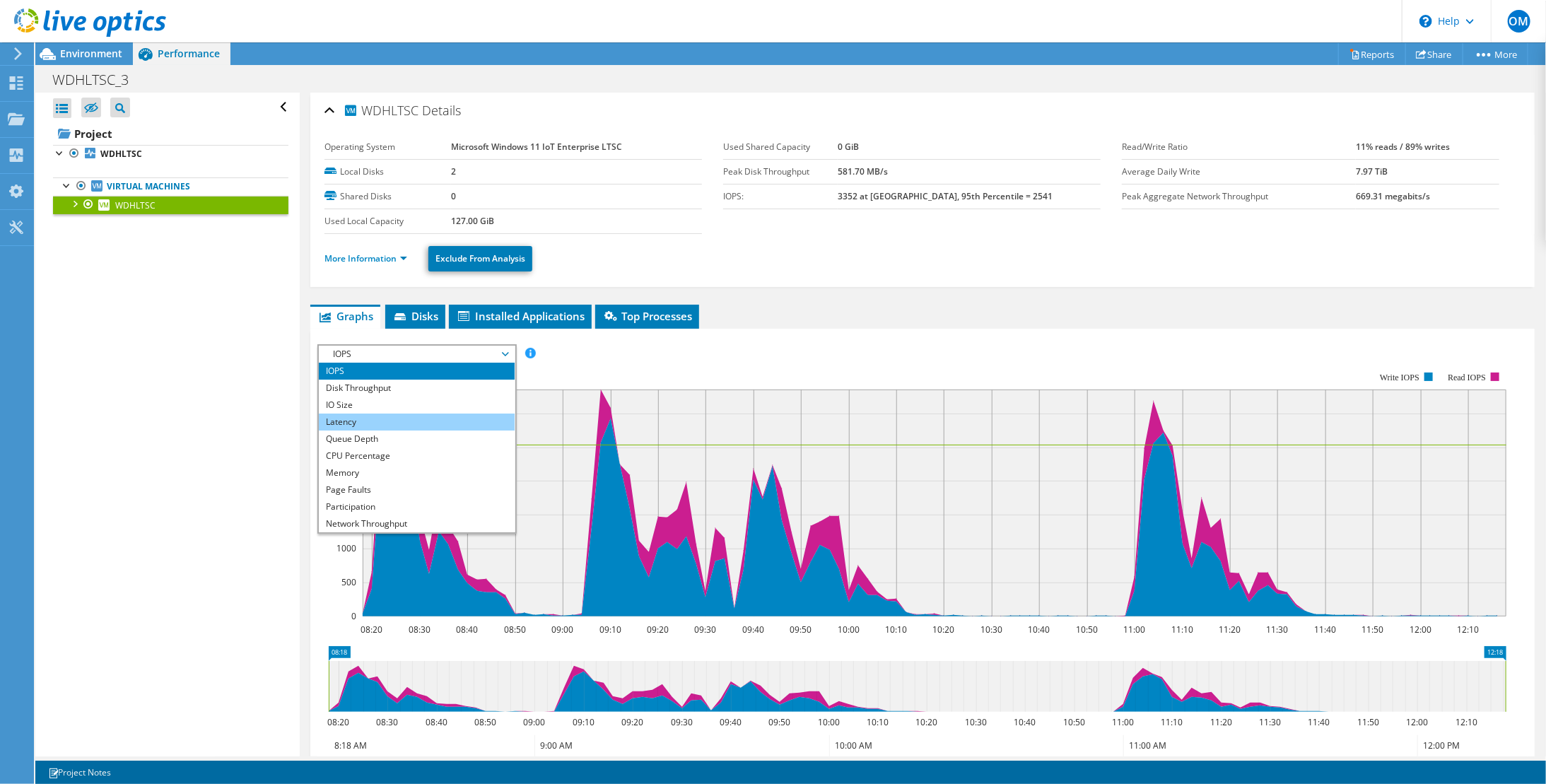
click at [426, 414] on li "Latency" at bounding box center [417, 422] width 196 height 17
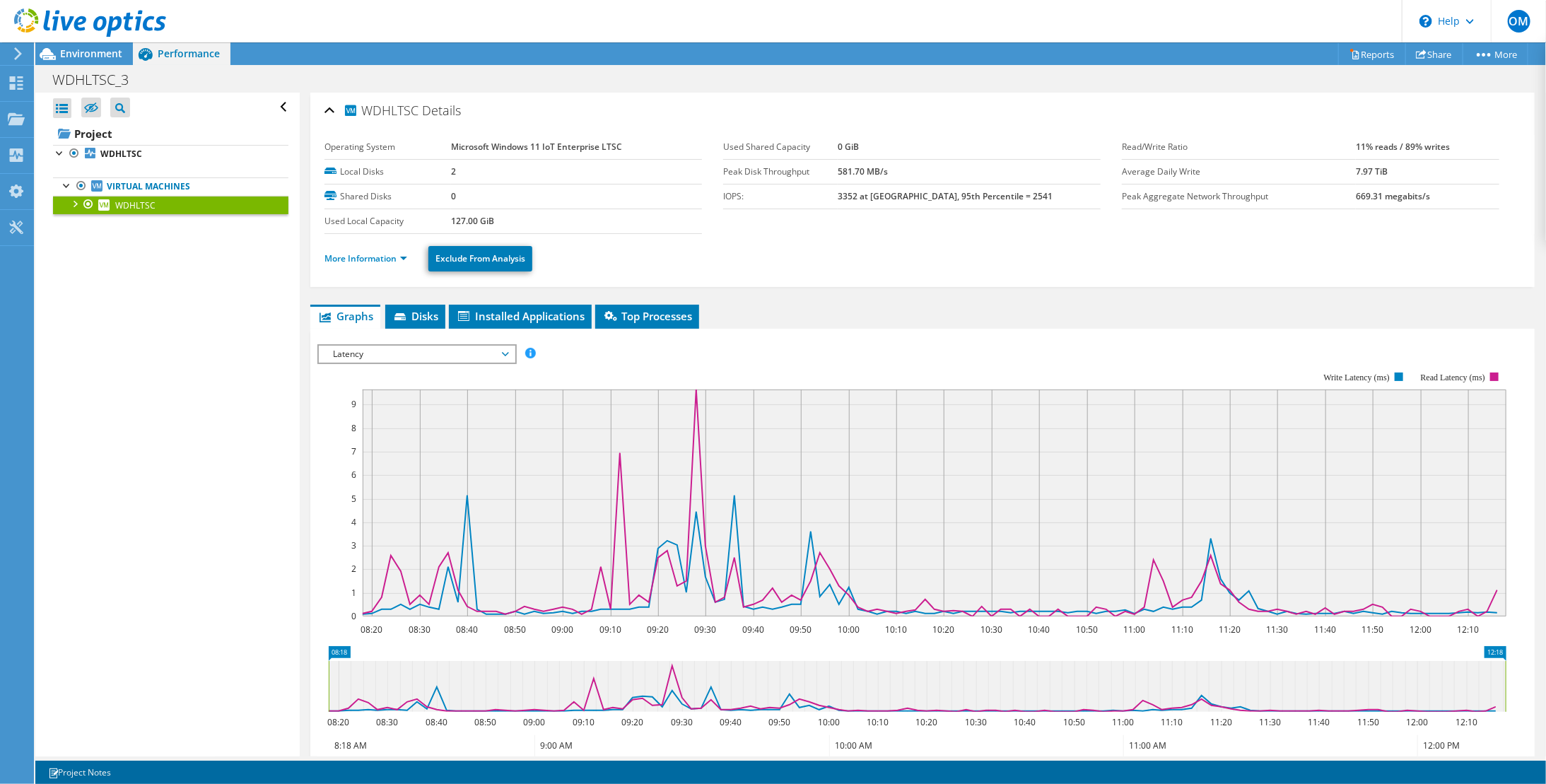
scroll to position [94, 0]
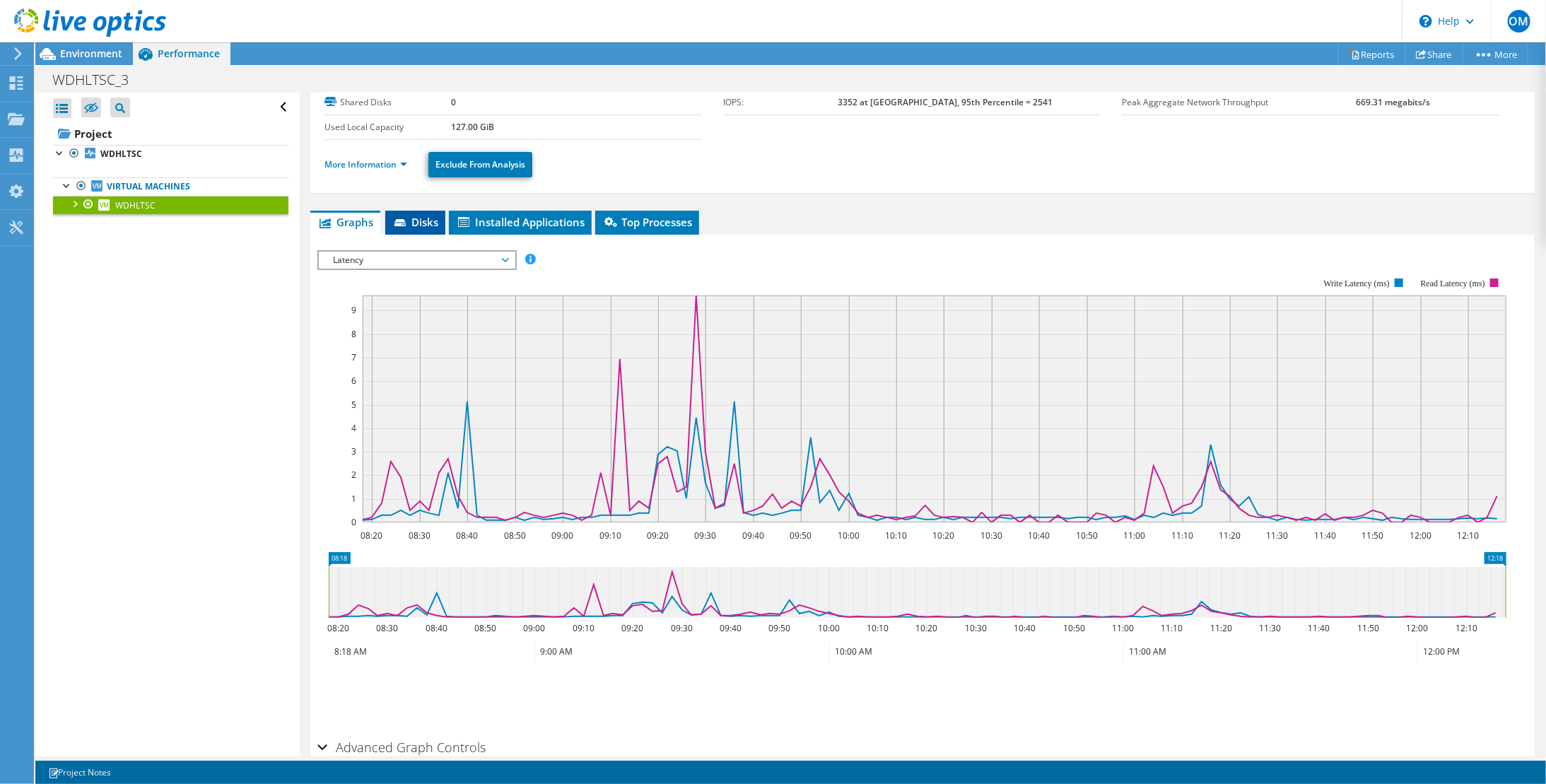
click at [424, 221] on span "Disks" at bounding box center [415, 221] width 46 height 14
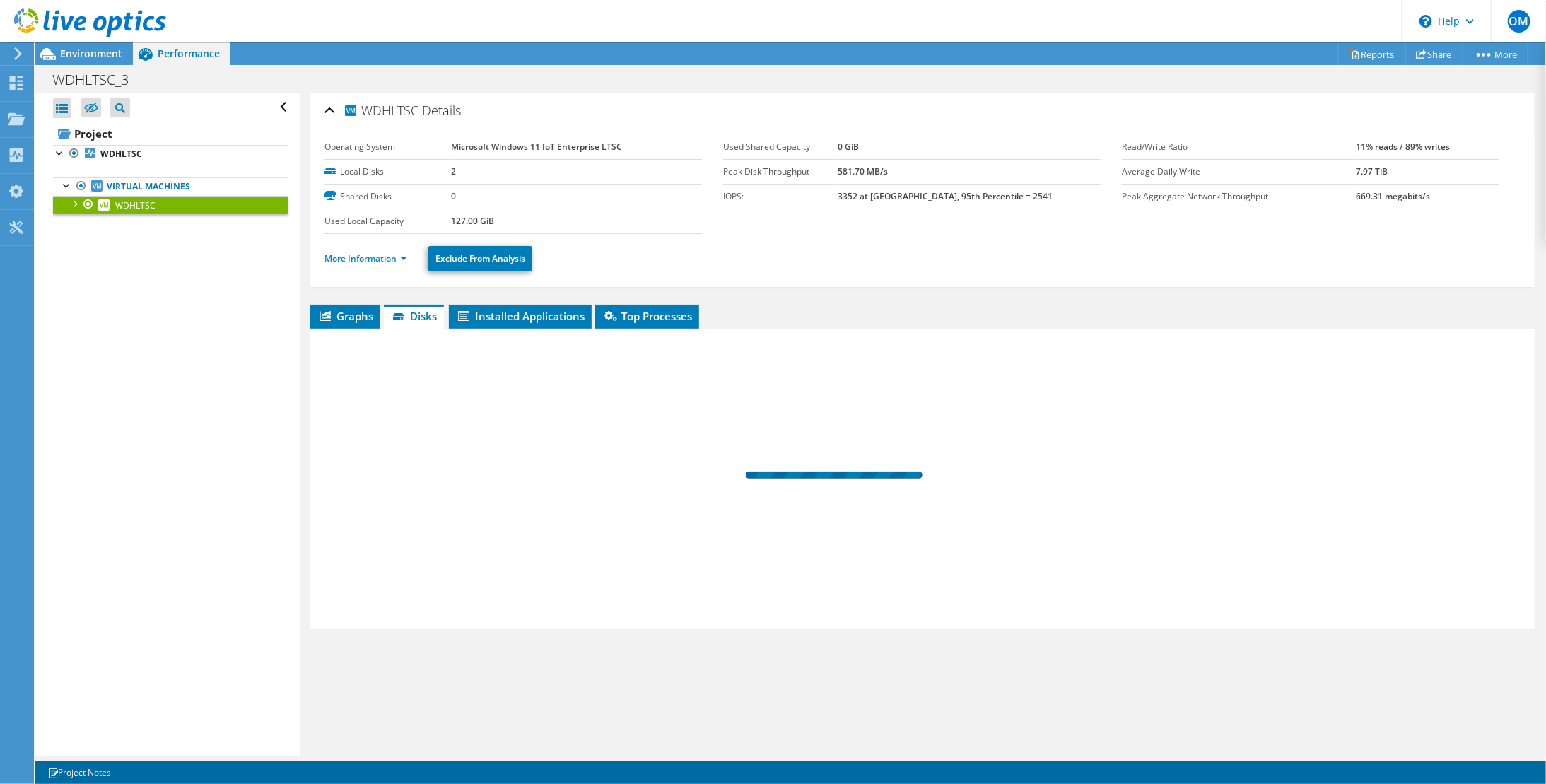
scroll to position [0, 0]
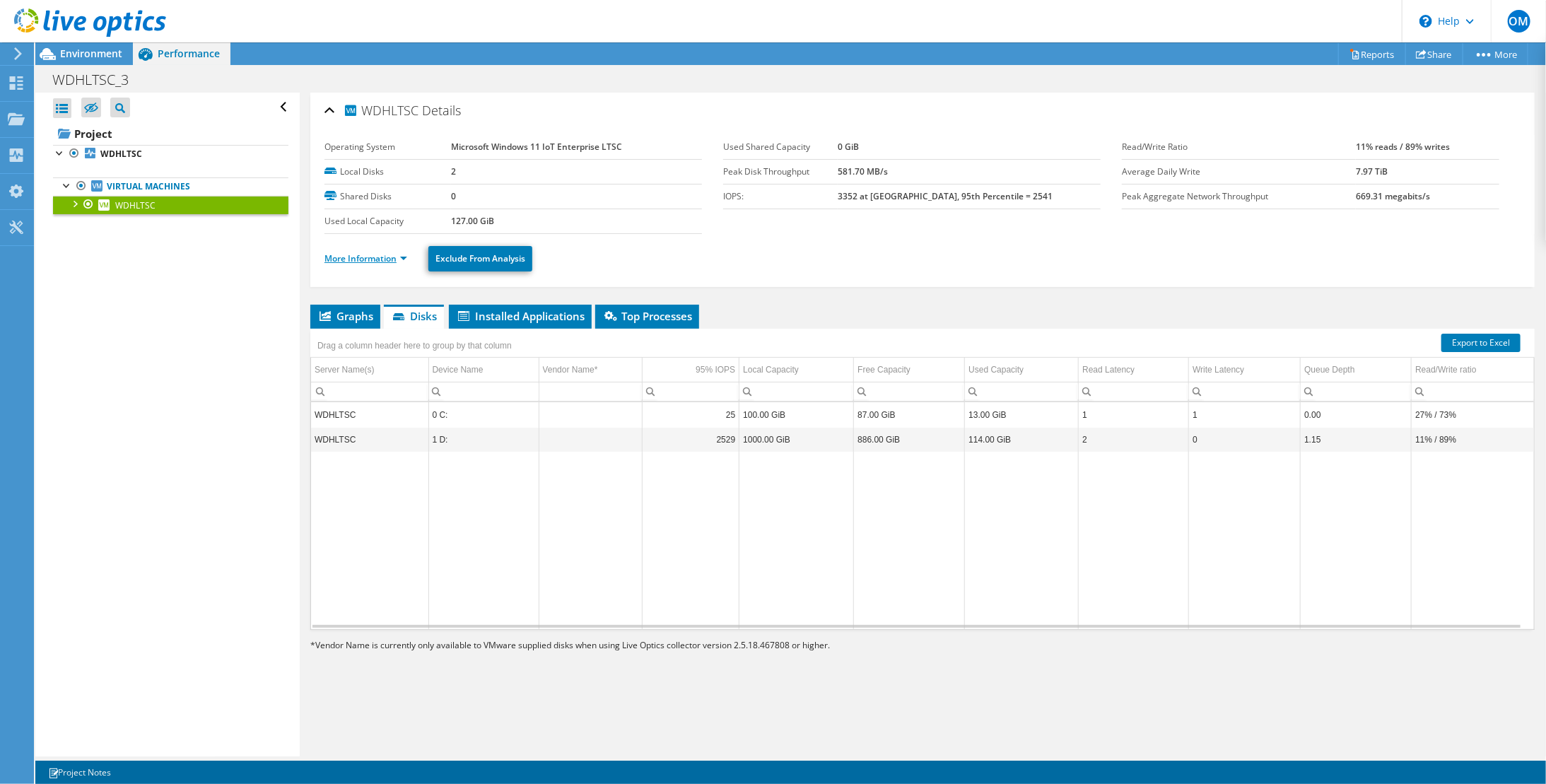
click at [368, 261] on link "More Information" at bounding box center [366, 258] width 83 height 12
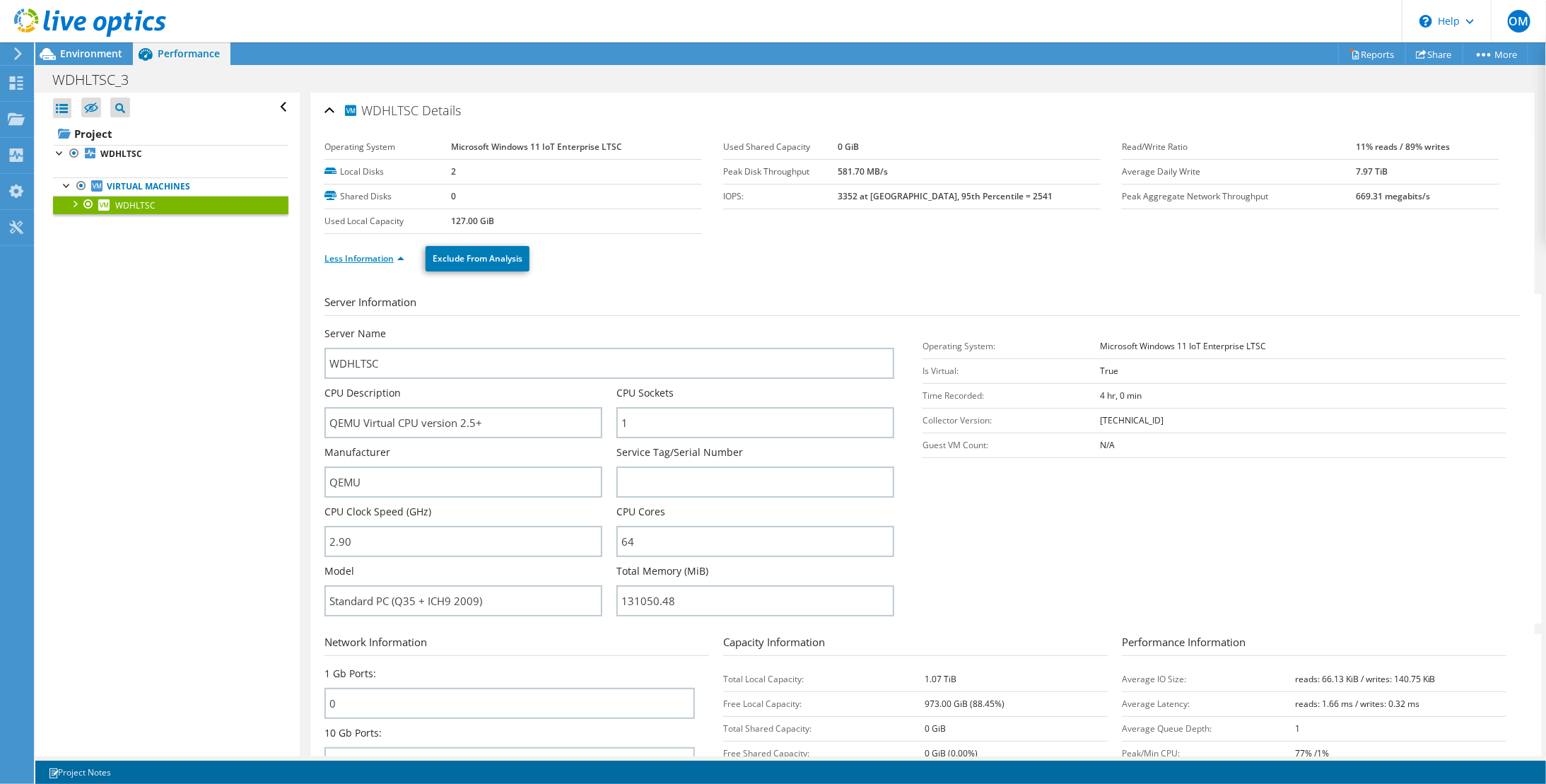
click at [368, 261] on link "Less Information" at bounding box center [364, 258] width 80 height 12
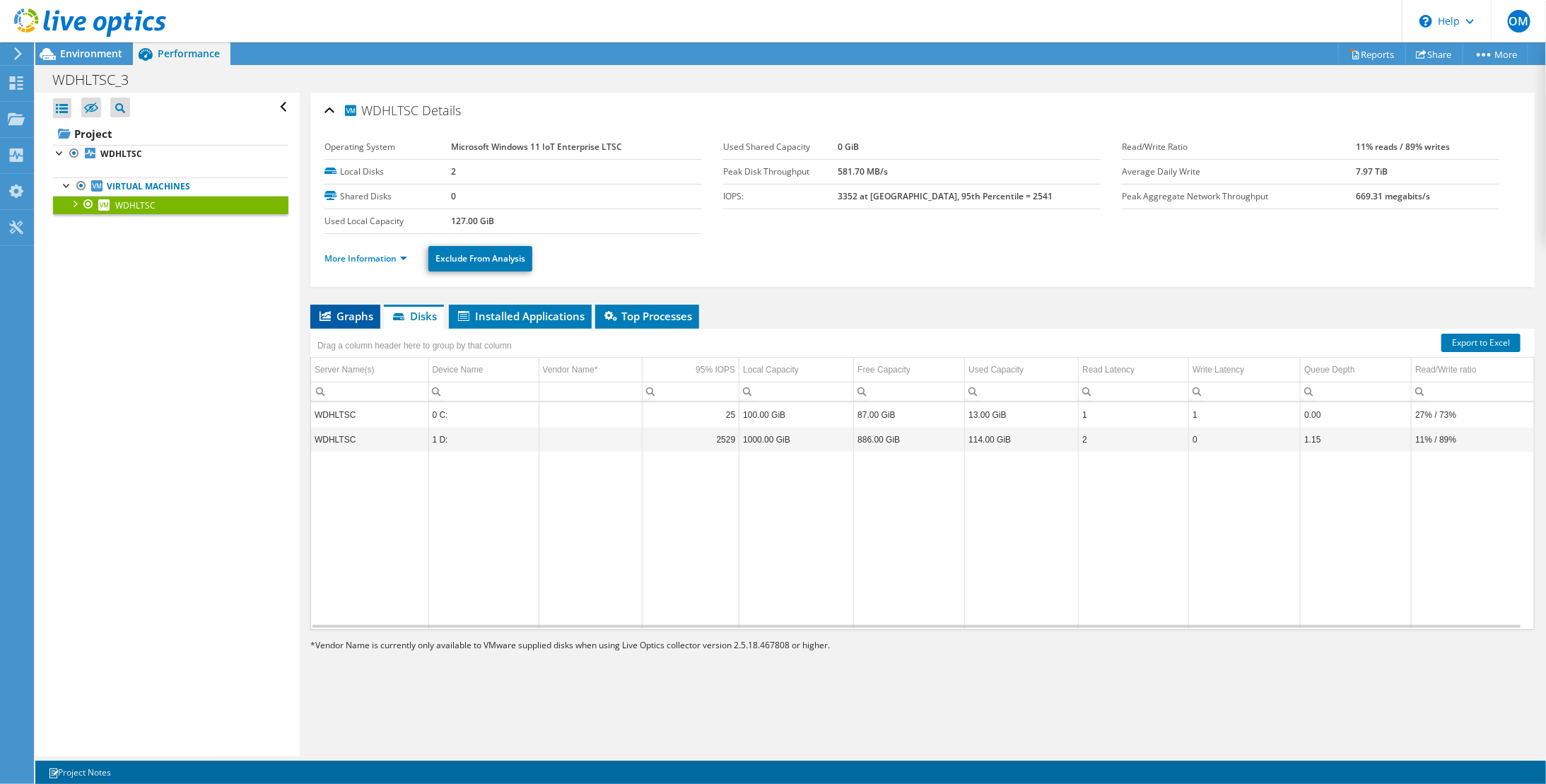
click at [361, 317] on span "Graphs" at bounding box center [345, 315] width 56 height 14
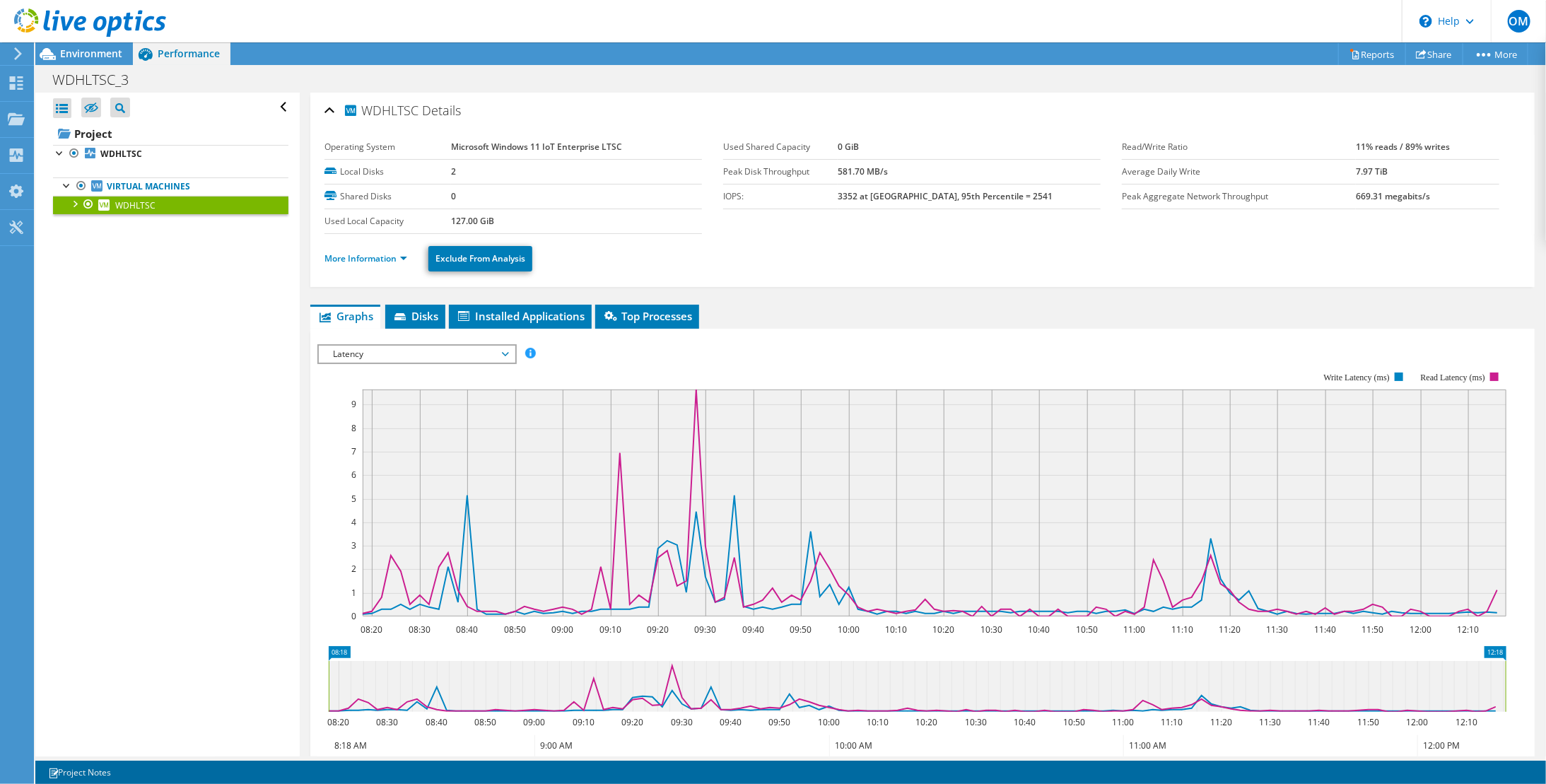
click at [369, 344] on div "Latency IOPS Disk Throughput IO Size Latency Queue Depth CPU Percentage Memory …" at bounding box center [417, 354] width 199 height 20
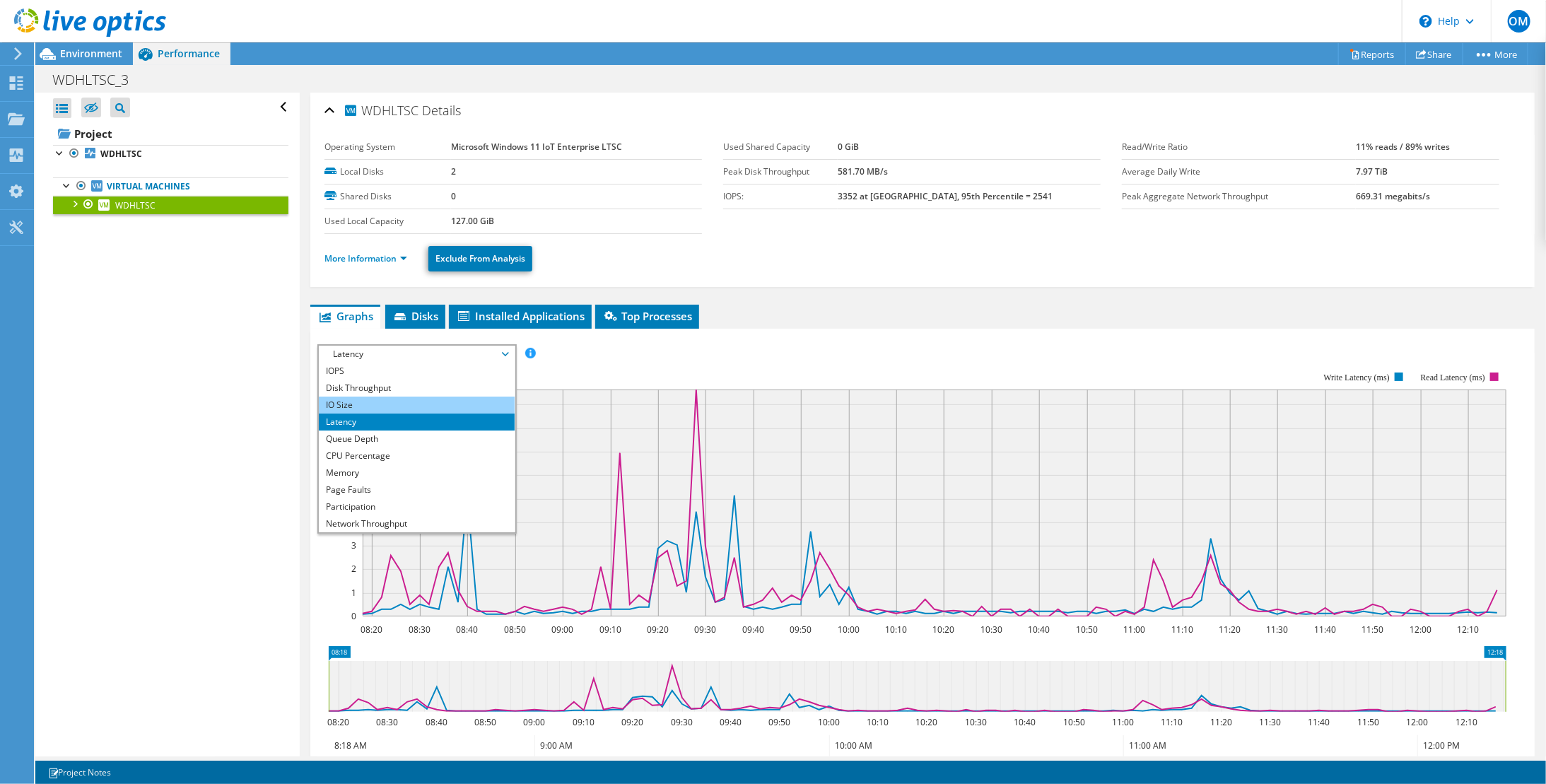
click at [409, 401] on li "IO Size" at bounding box center [417, 405] width 196 height 17
